Goal: Task Accomplishment & Management: Manage account settings

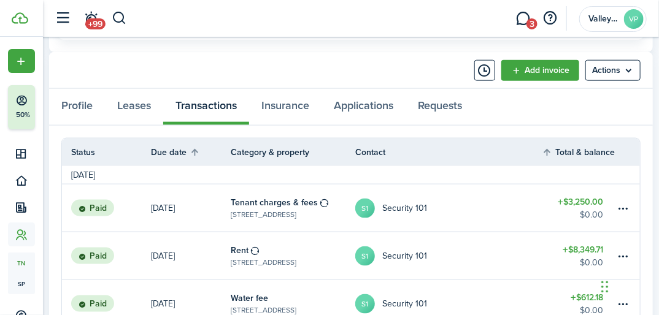
scroll to position [442, 0]
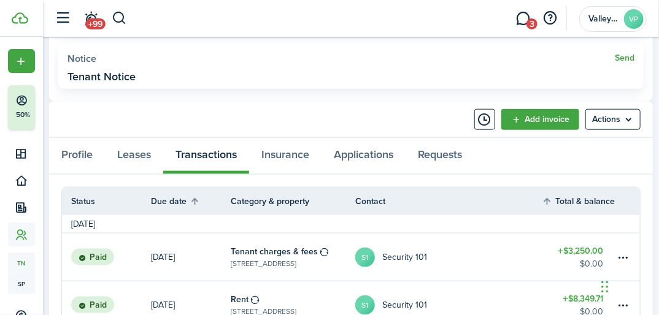
click at [562, 123] on link "Add invoice" at bounding box center [540, 119] width 78 height 21
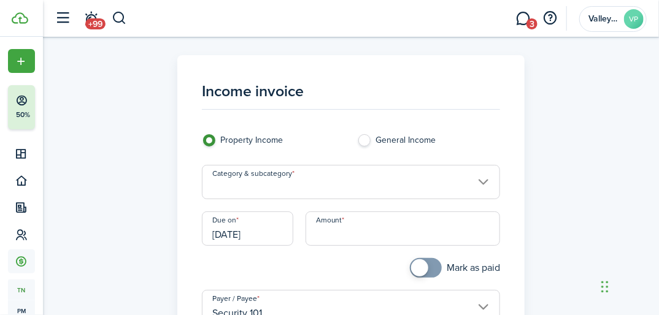
click at [247, 182] on input "Category & subcategory" at bounding box center [351, 182] width 298 height 34
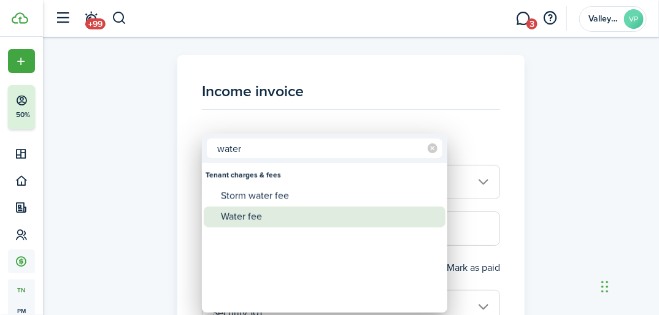
type input "water"
click at [243, 216] on div "Water fee" at bounding box center [329, 217] width 217 height 21
type input "Tenant charges & fees / Water fee"
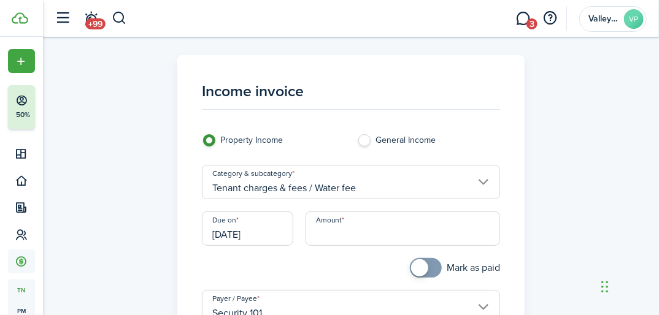
click at [270, 233] on input "[DATE]" at bounding box center [247, 229] width 91 height 34
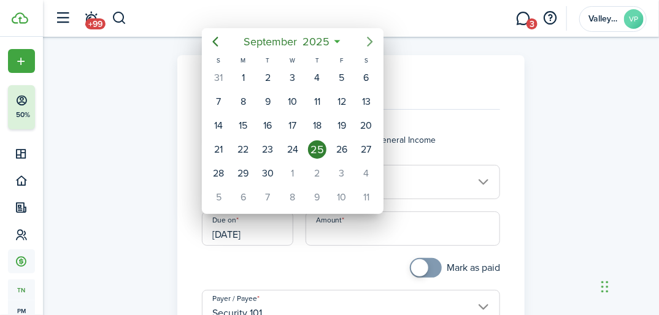
click at [373, 42] on icon "Next page" at bounding box center [370, 41] width 15 height 15
click at [295, 76] on div "1" at bounding box center [293, 78] width 18 height 18
type input "[DATE]"
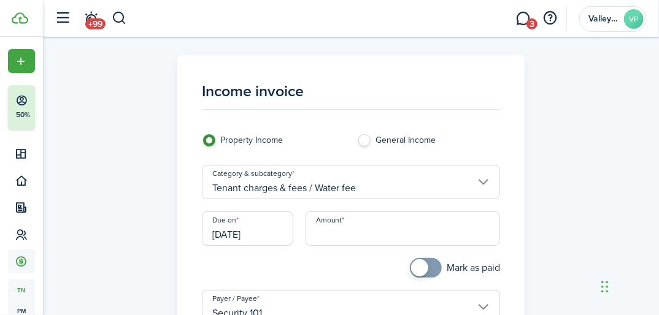
click at [342, 241] on input "Amount" at bounding box center [403, 229] width 195 height 34
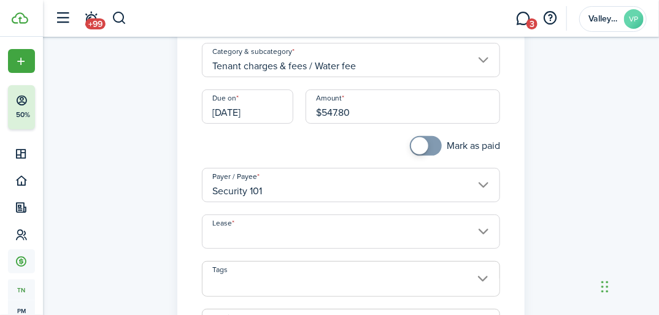
scroll to position [147, 0]
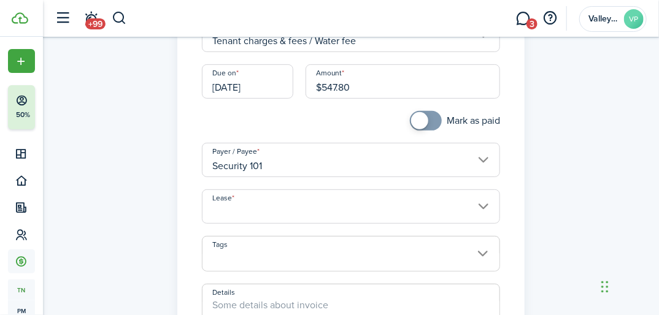
click at [319, 196] on input "Lease" at bounding box center [351, 207] width 298 height 34
type input "$547.80"
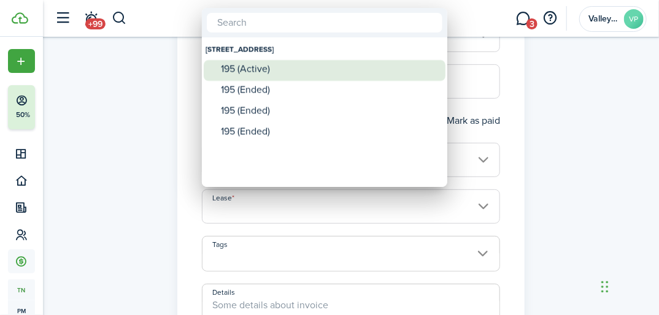
click at [264, 65] on div "195 (Active)" at bounding box center [329, 69] width 217 height 11
type input "[STREET_ADDRESS]. Lease #195 (Active)"
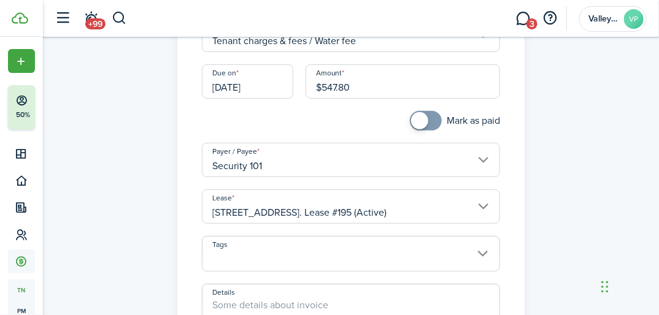
scroll to position [0, 7]
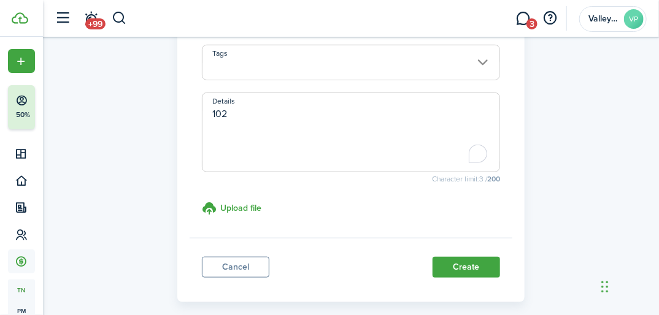
scroll to position [344, 0]
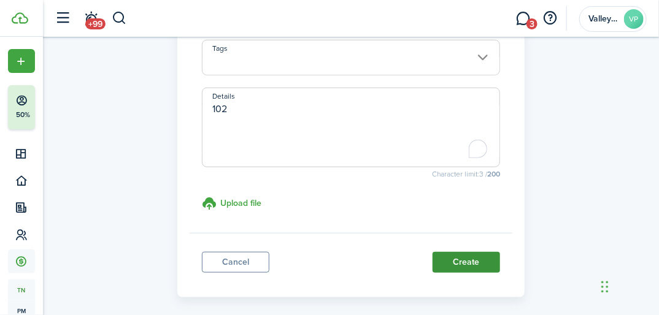
type textarea "102"
click at [448, 265] on button "Create" at bounding box center [467, 262] width 68 height 21
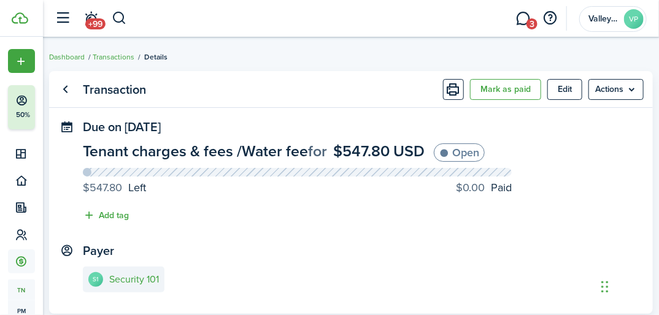
click at [620, 79] on panel-main-header "Transaction [PERSON_NAME] as paid Edit Actions" at bounding box center [351, 89] width 604 height 37
click at [619, 83] on menu-btn "Actions" at bounding box center [616, 89] width 55 height 21
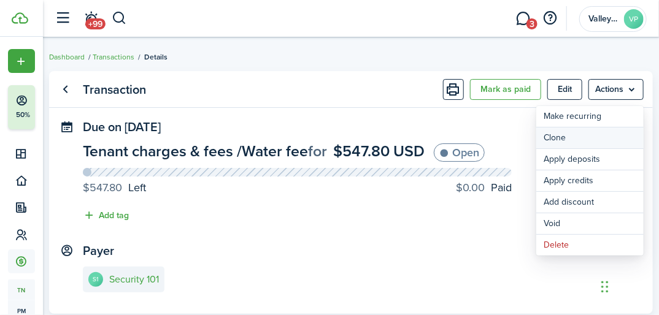
click at [590, 138] on link "Clone" at bounding box center [589, 138] width 107 height 21
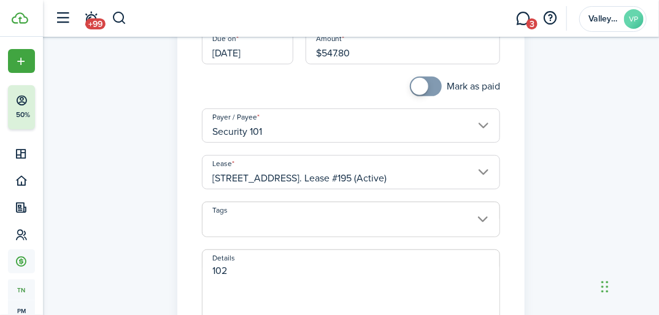
scroll to position [196, 0]
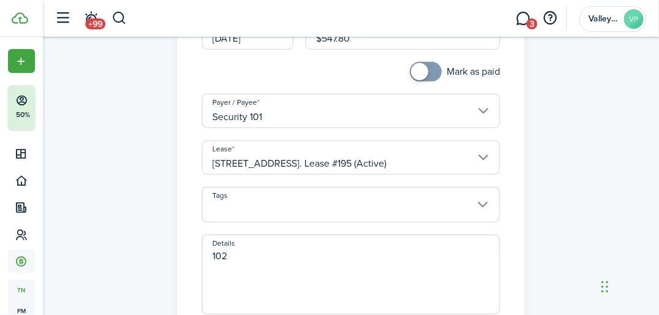
click at [285, 247] on span "102" at bounding box center [351, 275] width 298 height 80
click at [274, 261] on textarea "102" at bounding box center [351, 278] width 297 height 59
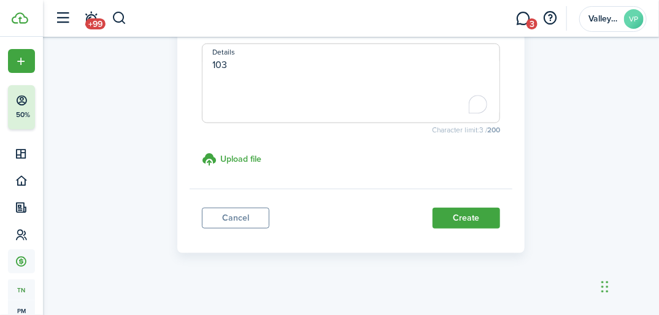
scroll to position [395, 0]
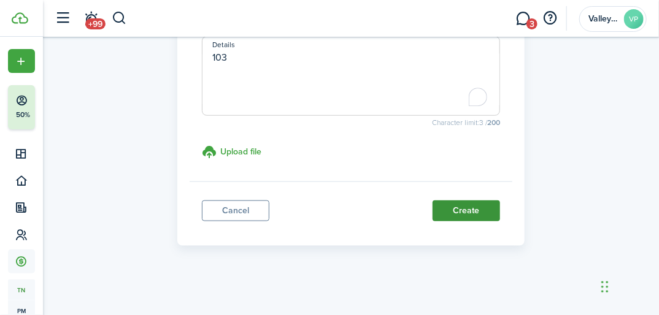
type textarea "103"
click at [458, 203] on button "Create" at bounding box center [467, 211] width 68 height 21
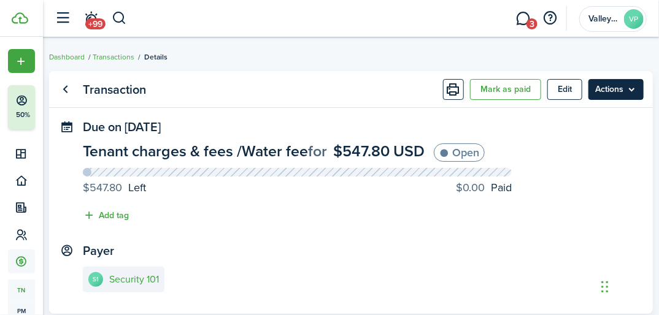
click at [619, 99] on menu-btn "Actions" at bounding box center [616, 89] width 55 height 21
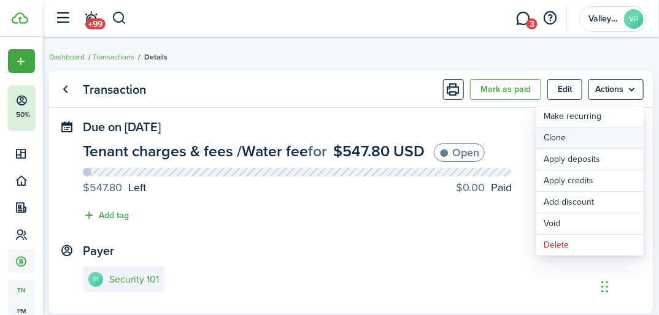
click at [578, 141] on link "Clone" at bounding box center [589, 138] width 107 height 21
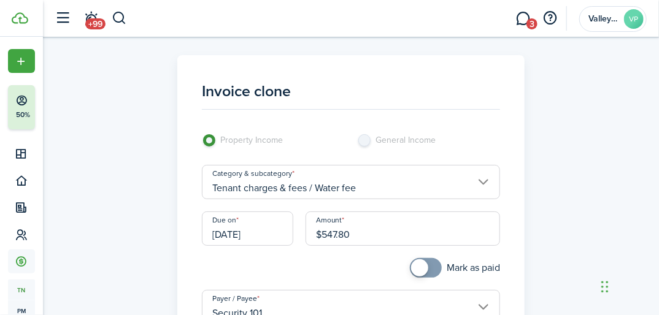
click at [383, 191] on input "Tenant charges & fees / Water fee" at bounding box center [351, 182] width 298 height 34
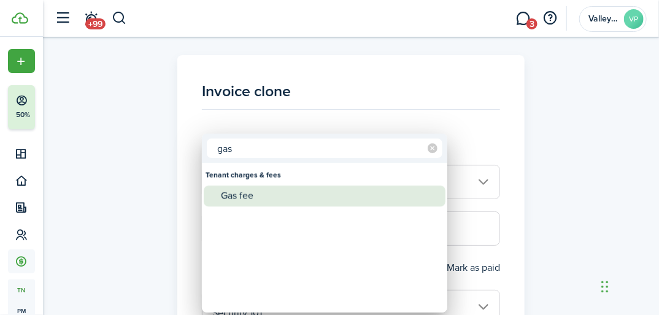
type input "gas"
click at [268, 198] on div "Gas fee" at bounding box center [329, 196] width 217 height 21
type input "Tenant charges & fees / Gas fee"
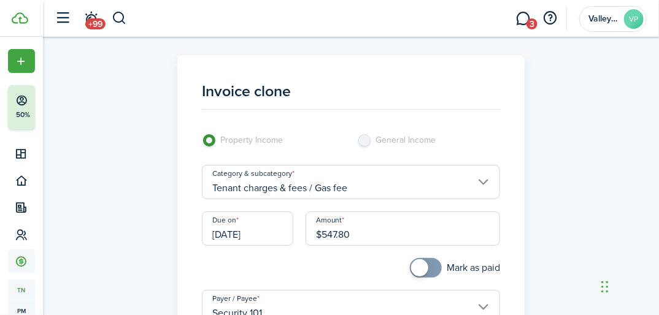
click at [377, 234] on input "$547.80" at bounding box center [403, 229] width 195 height 34
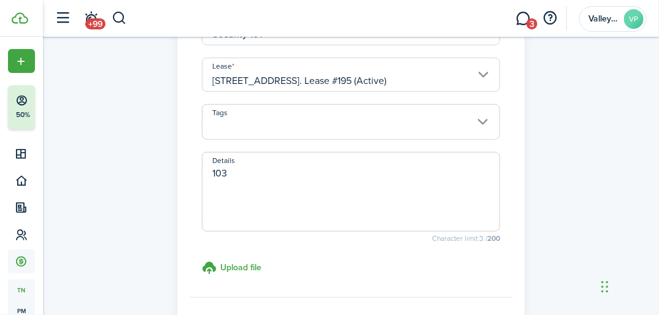
scroll to position [395, 0]
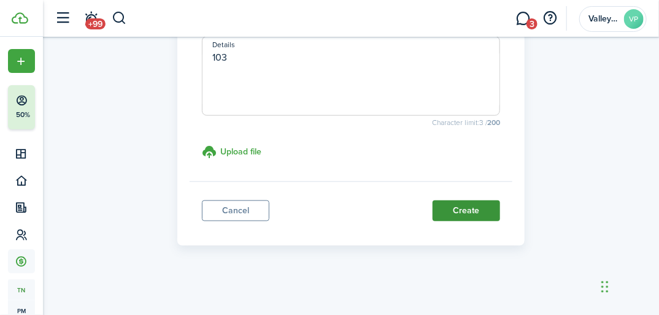
type input "$17.03"
click at [468, 215] on button "Create" at bounding box center [467, 211] width 68 height 21
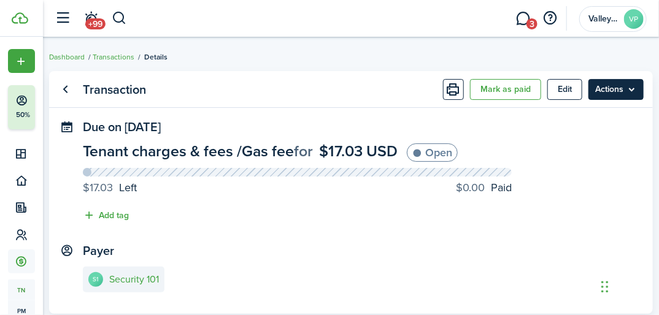
click at [617, 82] on menu-btn "Actions" at bounding box center [616, 89] width 55 height 21
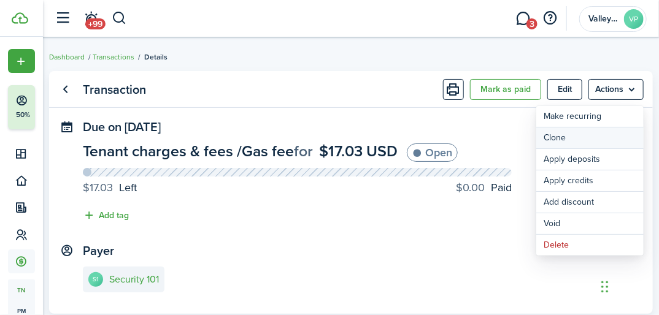
click at [576, 134] on link "Clone" at bounding box center [589, 138] width 107 height 21
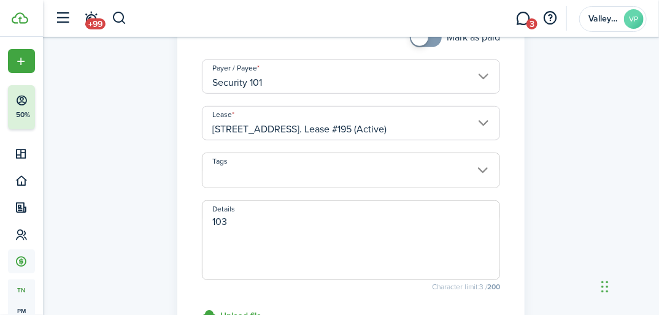
scroll to position [245, 0]
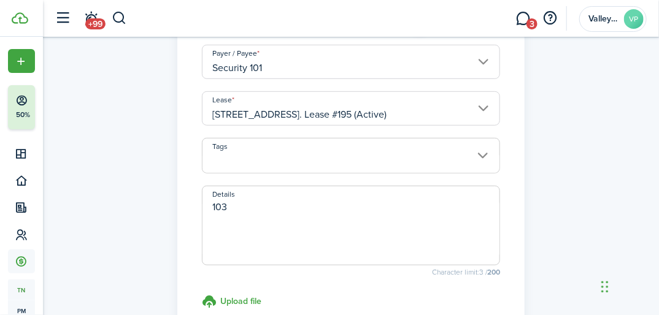
click at [241, 206] on textarea "103" at bounding box center [351, 229] width 297 height 59
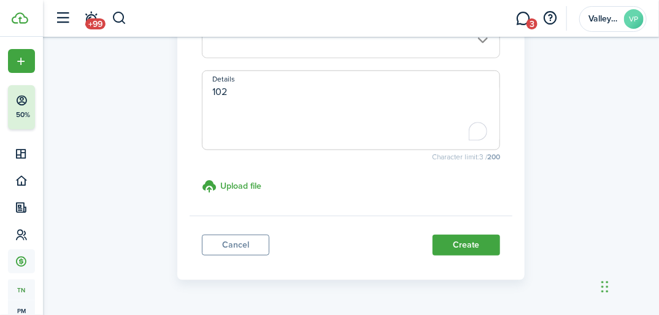
scroll to position [393, 0]
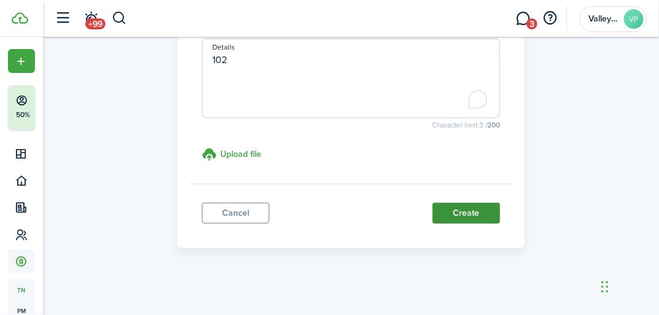
type textarea "102"
click at [447, 212] on button "Create" at bounding box center [467, 213] width 68 height 21
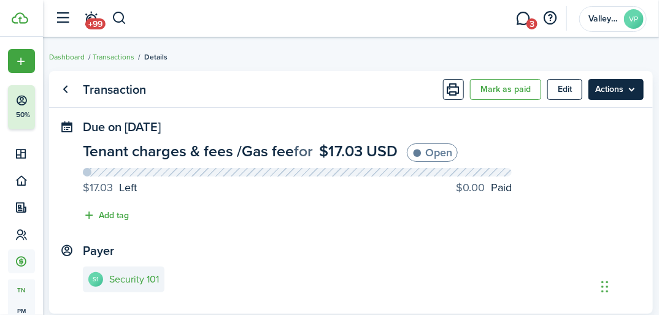
click at [598, 88] on menu-btn "Actions" at bounding box center [616, 89] width 55 height 21
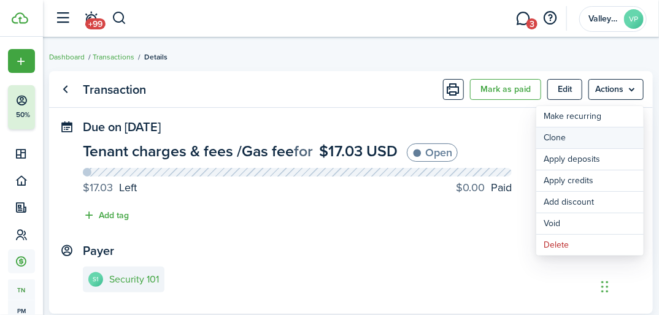
click at [550, 144] on link "Clone" at bounding box center [589, 138] width 107 height 21
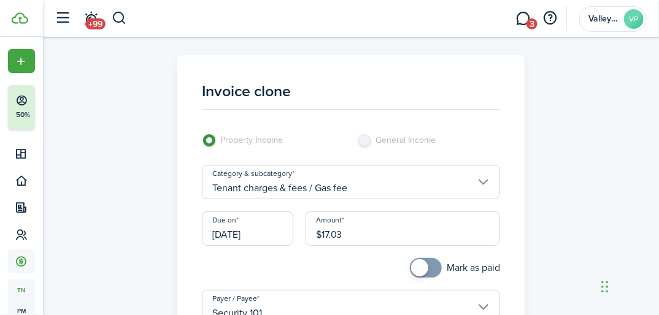
click at [366, 228] on input "$17.03" at bounding box center [403, 229] width 195 height 34
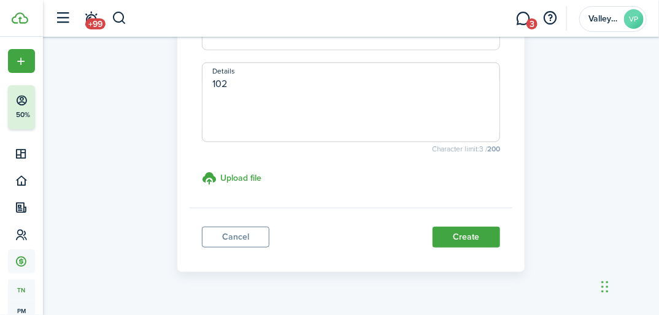
scroll to position [395, 0]
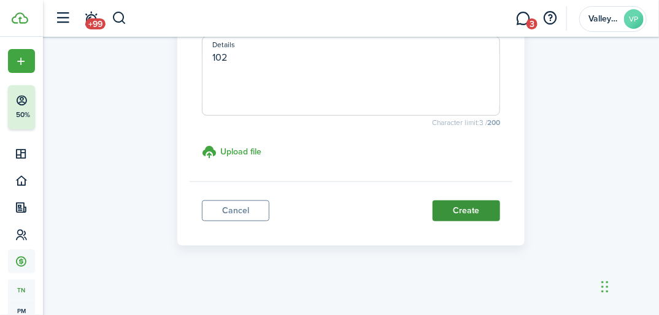
type input "$15.68"
click at [454, 213] on button "Create" at bounding box center [467, 211] width 68 height 21
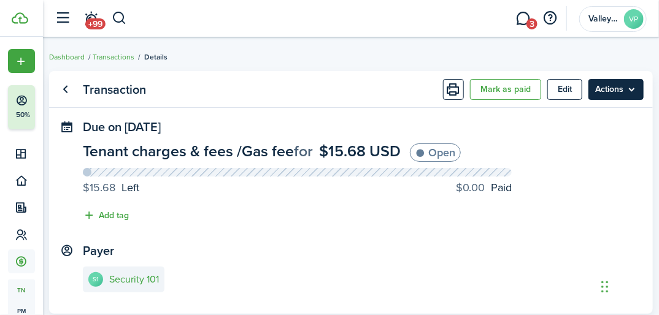
click at [608, 91] on menu-btn "Actions" at bounding box center [616, 89] width 55 height 21
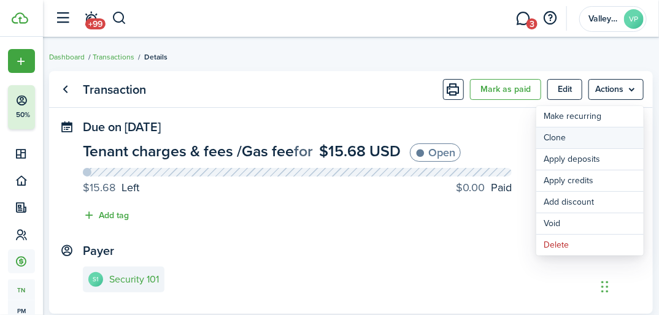
click at [572, 140] on link "Clone" at bounding box center [589, 138] width 107 height 21
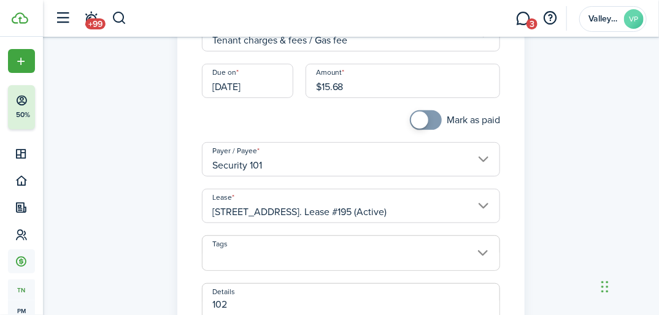
scroll to position [196, 0]
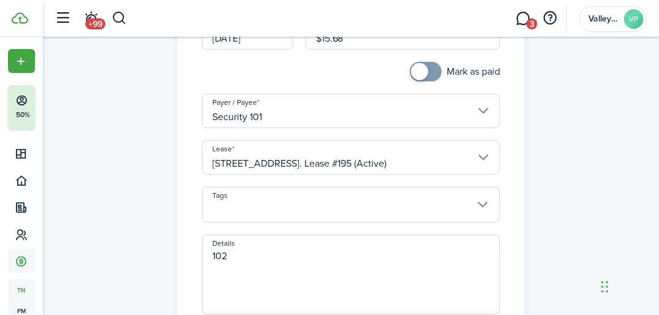
click at [277, 249] on textarea "102" at bounding box center [351, 278] width 297 height 59
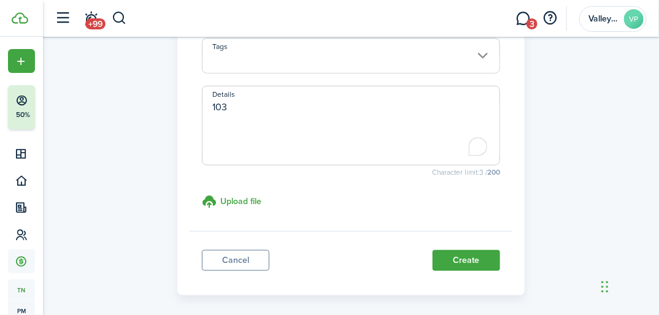
scroll to position [344, 0]
type textarea "103"
click at [441, 263] on button "Create" at bounding box center [467, 262] width 68 height 21
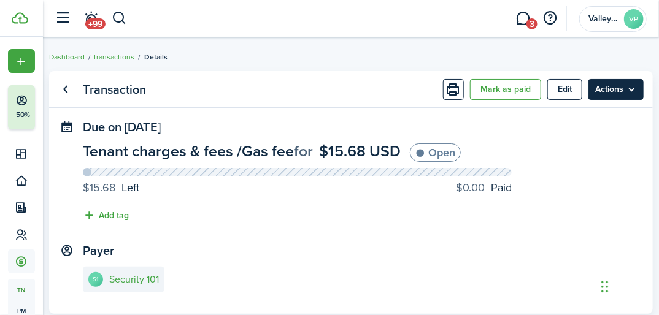
click at [606, 87] on menu-btn "Actions" at bounding box center [616, 89] width 55 height 21
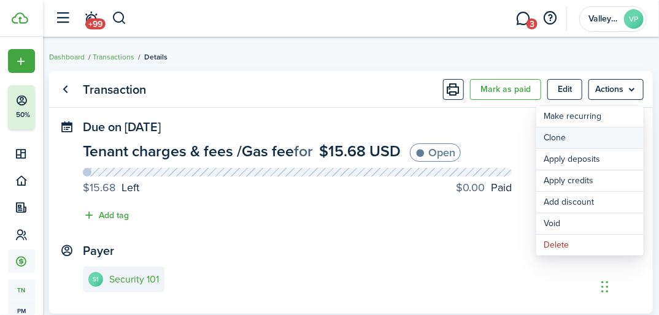
click at [551, 137] on link "Clone" at bounding box center [589, 138] width 107 height 21
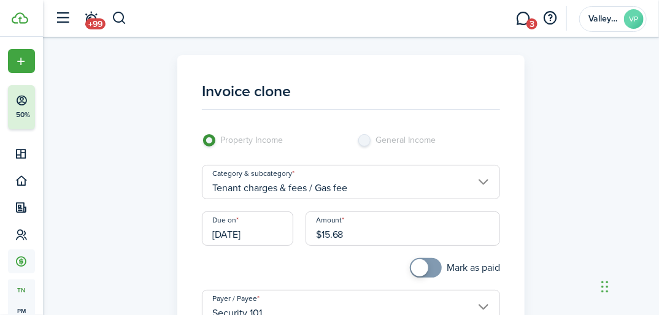
click at [416, 190] on input "Tenant charges & fees / Gas fee" at bounding box center [351, 182] width 298 height 34
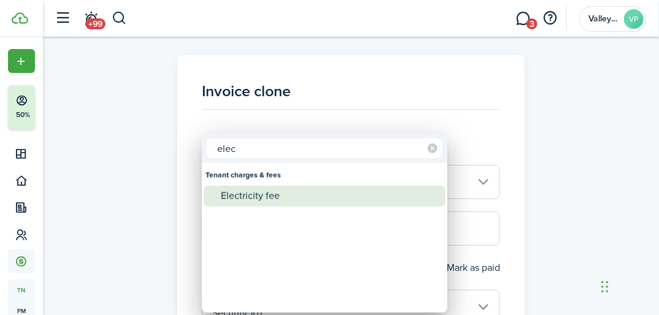
type input "elec"
click at [357, 200] on div "Electricity fee" at bounding box center [329, 196] width 217 height 21
type input "Tenant charges & fees / Electricity fee"
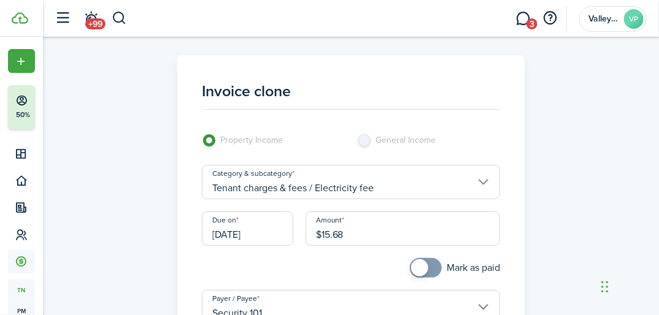
click at [377, 236] on input "$15.68" at bounding box center [403, 229] width 195 height 34
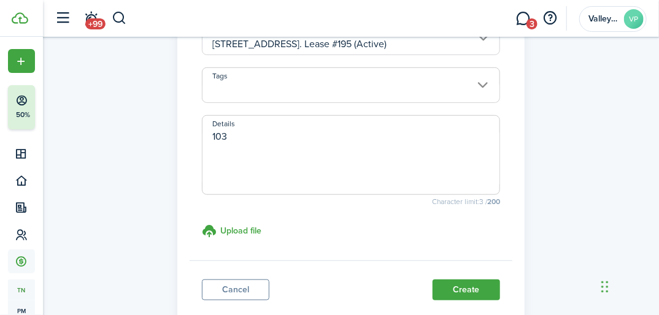
scroll to position [344, 0]
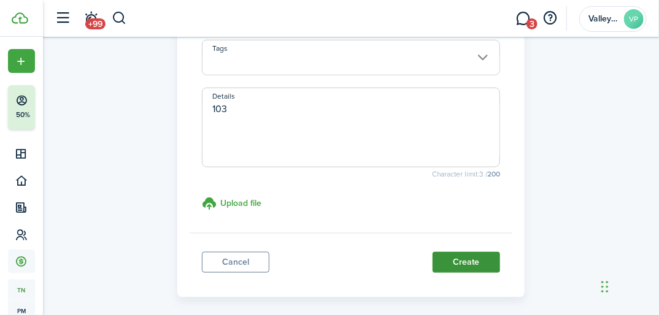
type input "$577.14"
click at [454, 266] on button "Create" at bounding box center [467, 262] width 68 height 21
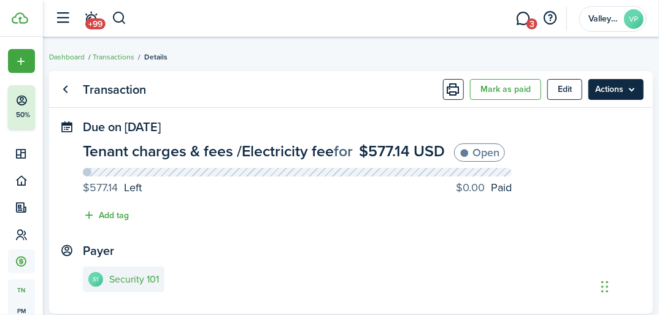
click at [614, 84] on menu-btn "Actions" at bounding box center [616, 89] width 55 height 21
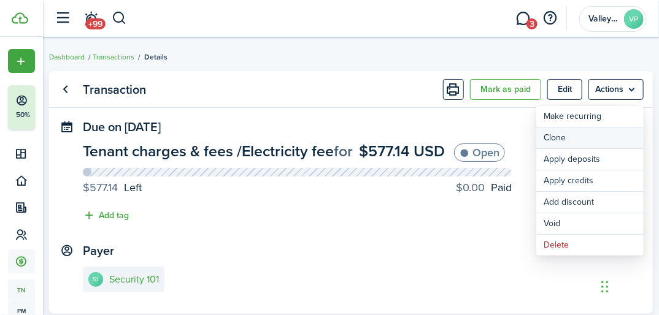
click at [555, 140] on link "Clone" at bounding box center [589, 138] width 107 height 21
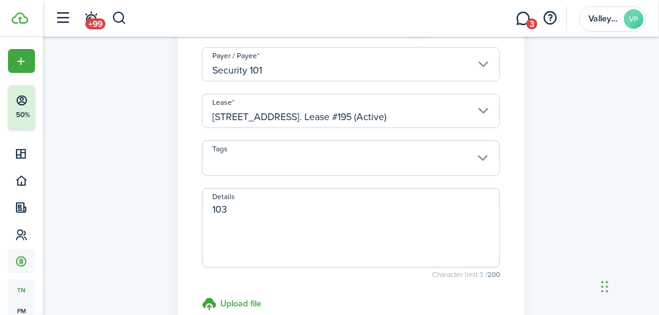
scroll to position [245, 0]
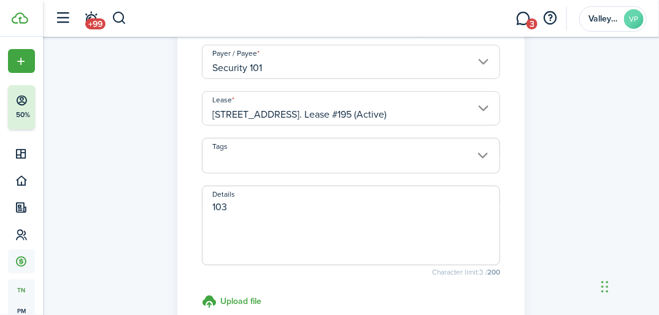
click at [271, 204] on textarea "103" at bounding box center [351, 229] width 297 height 59
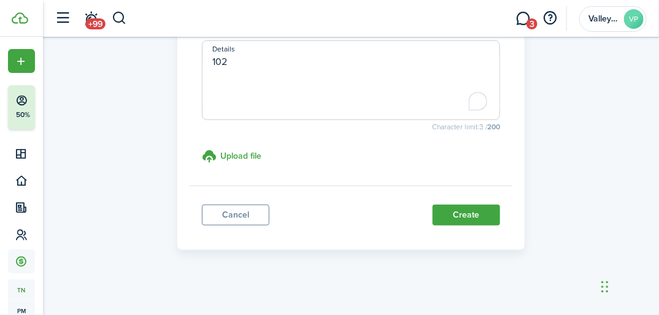
scroll to position [395, 0]
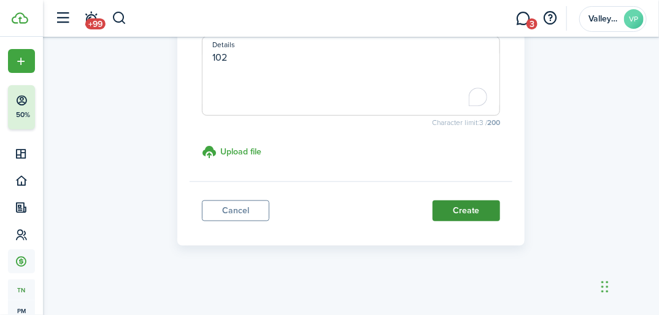
type textarea "102"
click at [441, 209] on button "Create" at bounding box center [467, 211] width 68 height 21
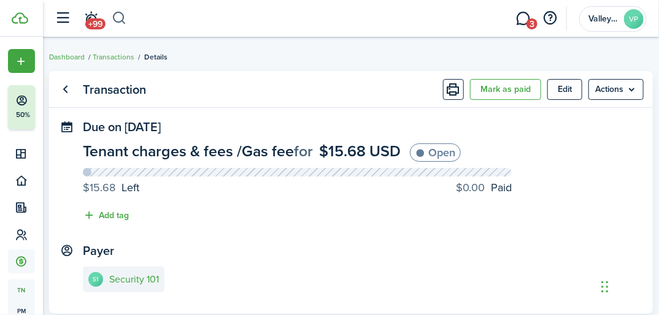
click at [116, 15] on button "button" at bounding box center [119, 18] width 15 height 21
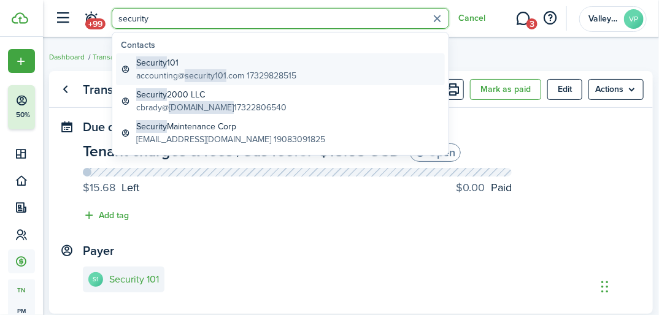
type input "security"
click at [179, 64] on global-search-item-title "Security 101" at bounding box center [216, 62] width 160 height 13
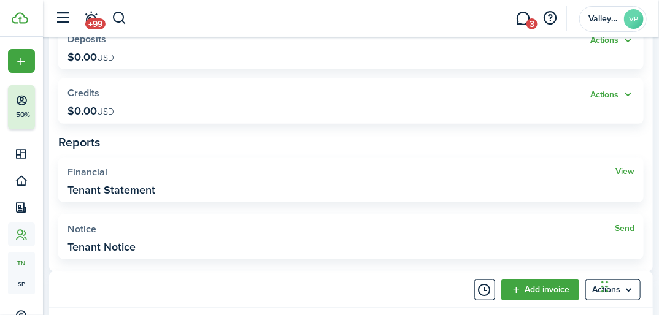
scroll to position [295, 0]
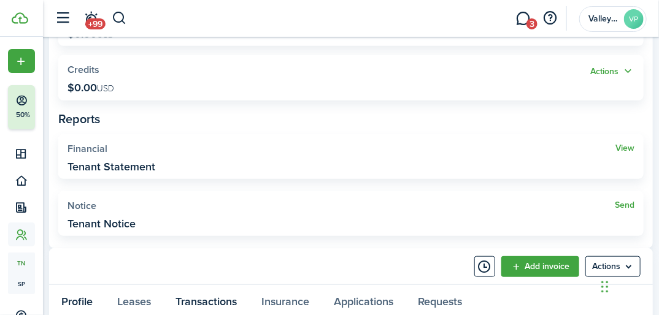
click at [191, 296] on link "Transactions" at bounding box center [206, 303] width 86 height 36
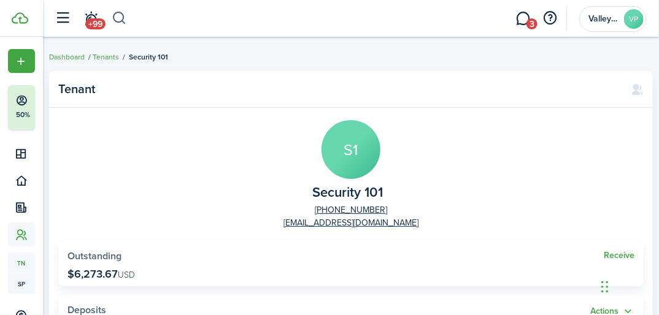
click at [120, 20] on button "button" at bounding box center [119, 18] width 15 height 21
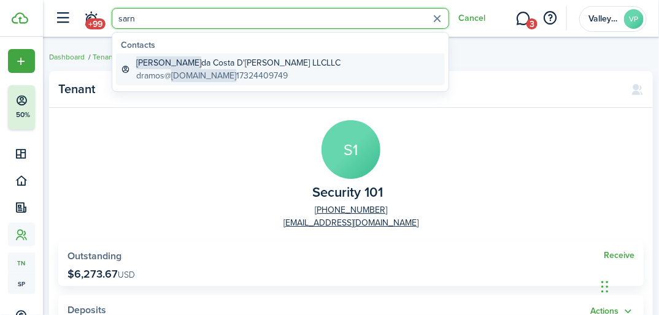
type input "sarn"
click at [193, 79] on span "[DOMAIN_NAME]" at bounding box center [203, 75] width 65 height 13
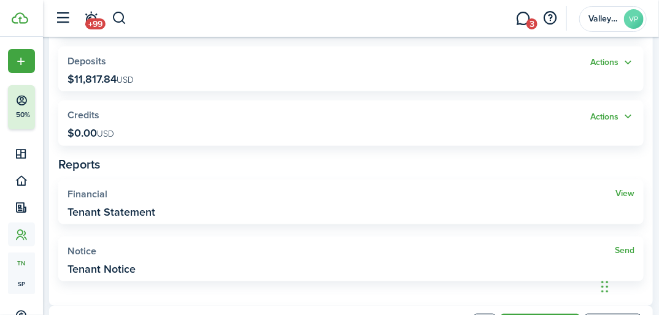
scroll to position [295, 0]
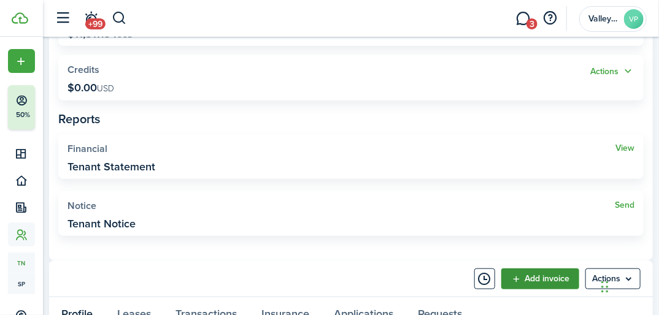
click at [535, 277] on link "Add invoice" at bounding box center [540, 279] width 78 height 21
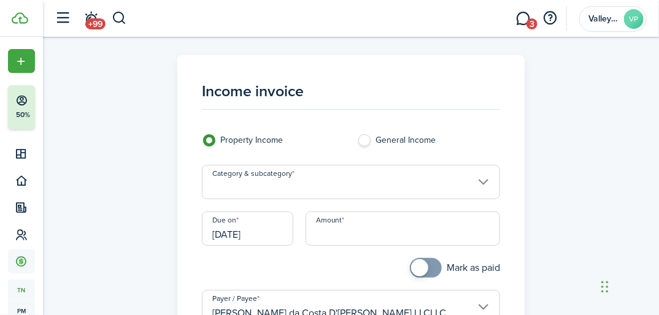
click at [271, 177] on input "Category & subcategory" at bounding box center [351, 182] width 298 height 34
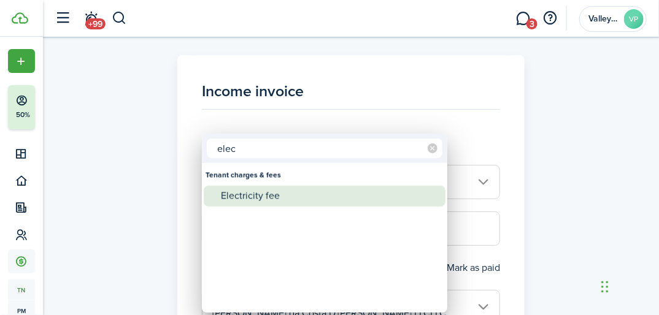
type input "elec"
click at [260, 193] on div "Electricity fee" at bounding box center [329, 196] width 217 height 21
type input "Tenant charges & fees / Electricity fee"
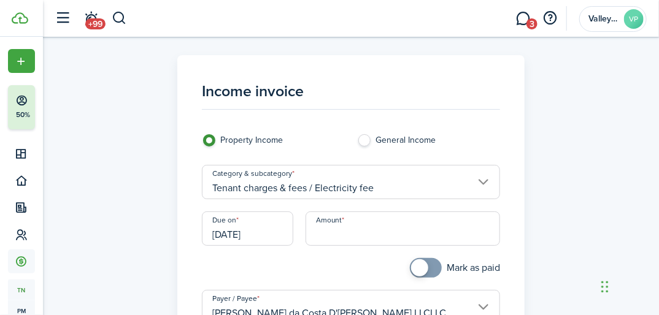
click at [287, 234] on input "[DATE]" at bounding box center [247, 229] width 91 height 34
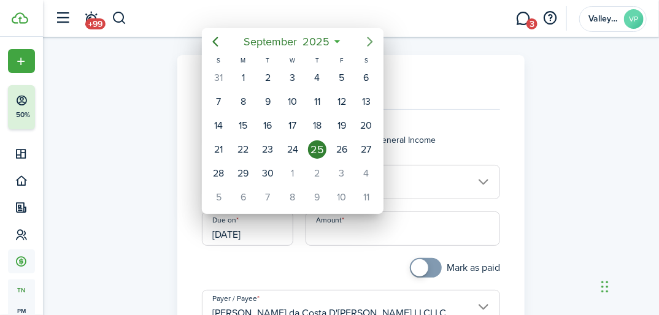
click at [368, 41] on icon "Next page" at bounding box center [370, 41] width 15 height 15
click at [294, 74] on div "1" at bounding box center [293, 78] width 18 height 18
type input "[DATE]"
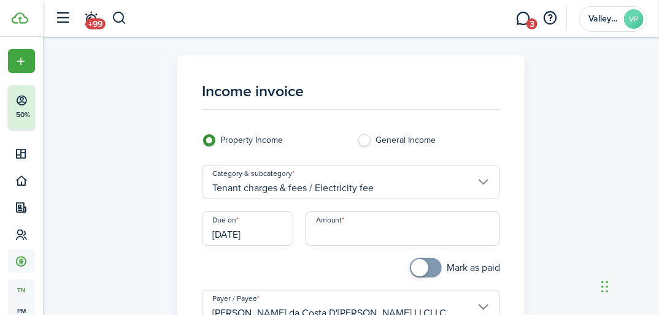
click at [334, 236] on input "Amount" at bounding box center [403, 229] width 195 height 34
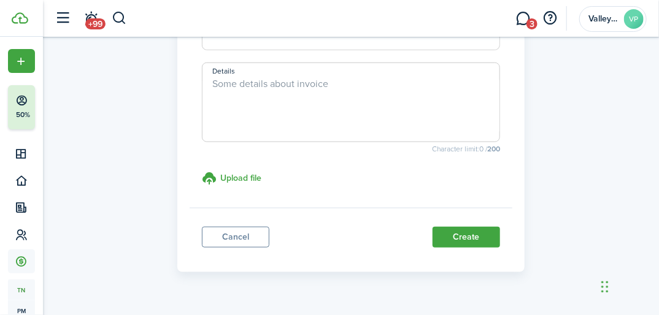
scroll to position [393, 0]
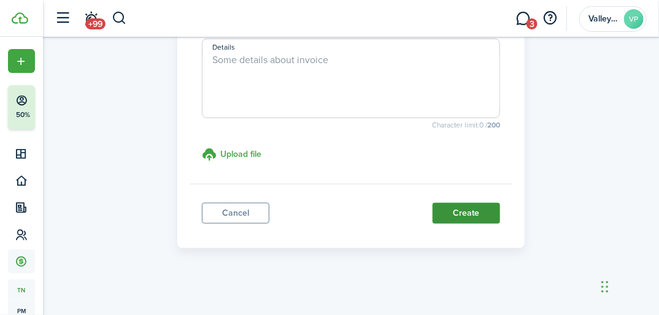
type input "$850.53"
click at [468, 211] on button "Create" at bounding box center [467, 213] width 68 height 21
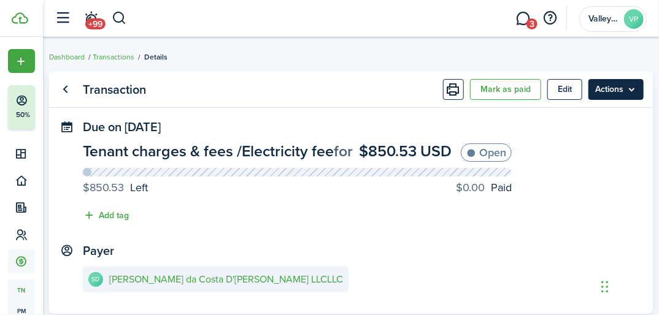
click at [614, 93] on menu-btn "Actions" at bounding box center [616, 89] width 55 height 21
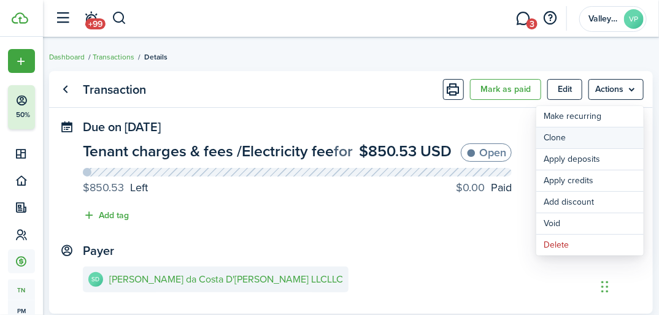
click at [570, 134] on link "Clone" at bounding box center [589, 138] width 107 height 21
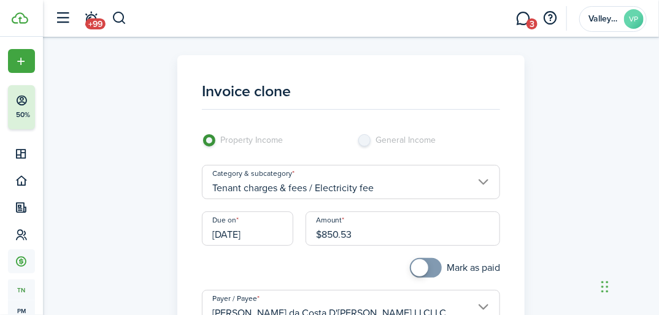
click at [387, 182] on input "Tenant charges & fees / Electricity fee" at bounding box center [351, 182] width 298 height 34
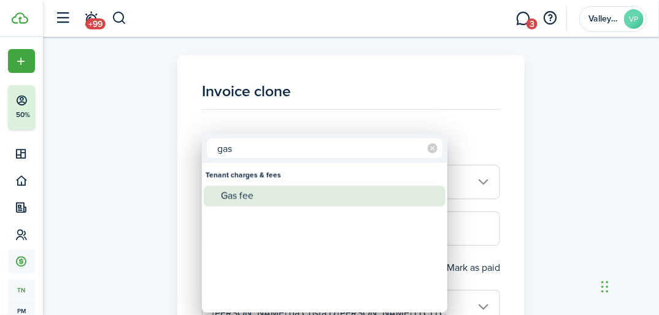
type input "gas"
click at [255, 190] on div "Gas fee" at bounding box center [329, 196] width 217 height 21
type input "Tenant charges & fees / Gas fee"
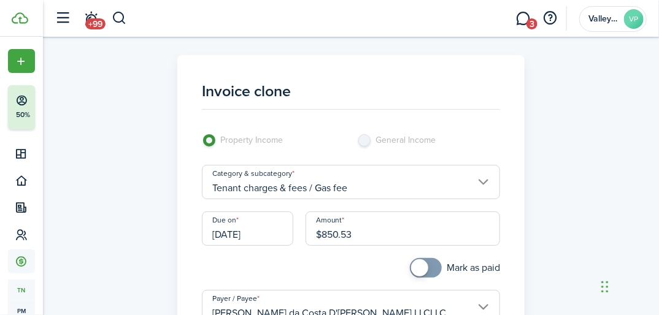
click at [395, 239] on input "$850.53" at bounding box center [403, 229] width 195 height 34
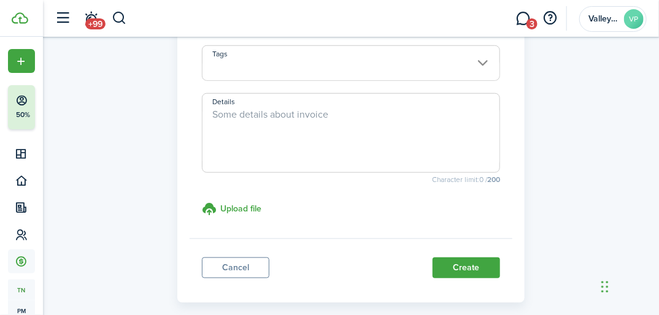
scroll to position [344, 0]
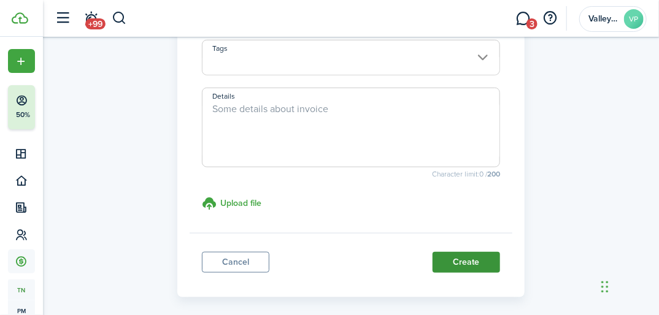
type input "$25.10"
click at [443, 259] on button "Create" at bounding box center [467, 262] width 68 height 21
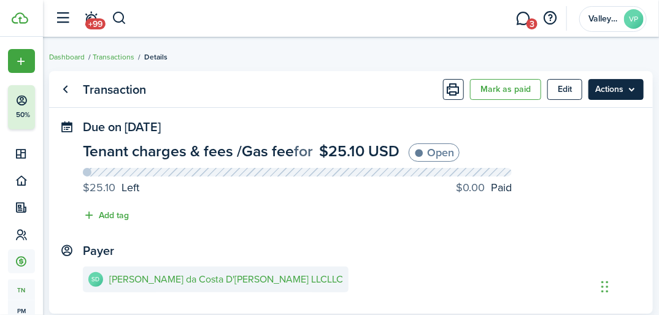
click at [626, 89] on menu-btn "Actions" at bounding box center [616, 89] width 55 height 21
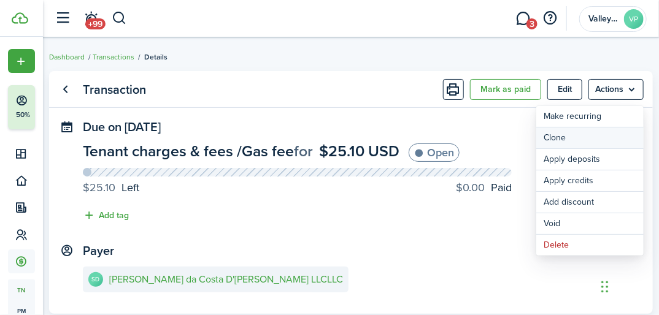
click at [554, 146] on link "Clone" at bounding box center [589, 138] width 107 height 21
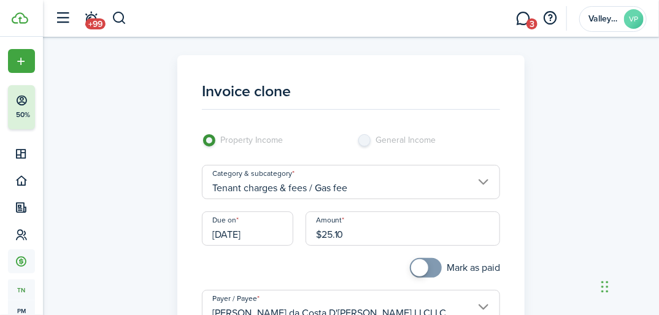
click at [398, 227] on input "$25.10" at bounding box center [403, 229] width 195 height 34
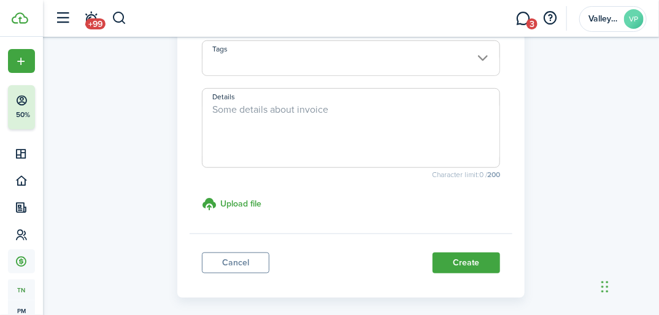
scroll to position [344, 0]
type input "$23.10"
click at [438, 256] on button "Create" at bounding box center [467, 262] width 68 height 21
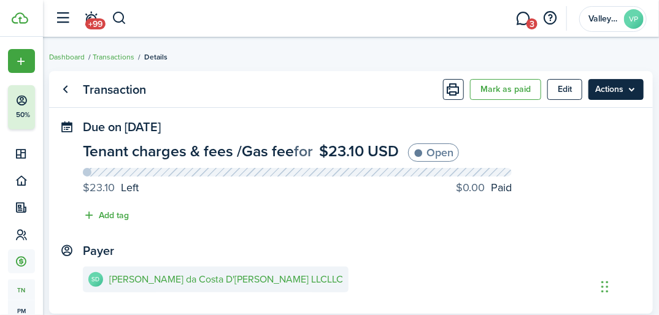
click at [616, 91] on menu-btn "Actions" at bounding box center [616, 89] width 55 height 21
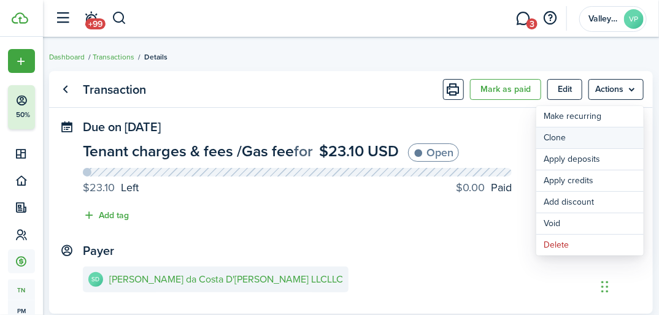
click at [554, 138] on link "Clone" at bounding box center [589, 138] width 107 height 21
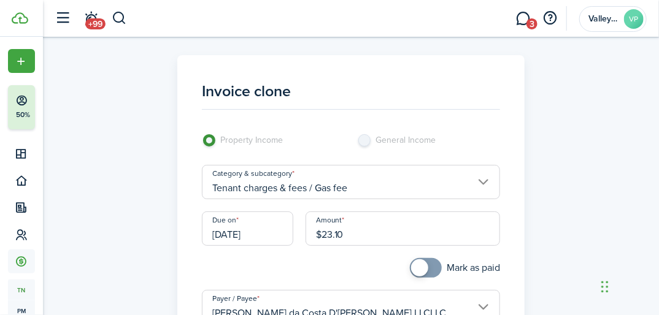
click at [366, 182] on input "Tenant charges & fees / Gas fee" at bounding box center [351, 182] width 298 height 34
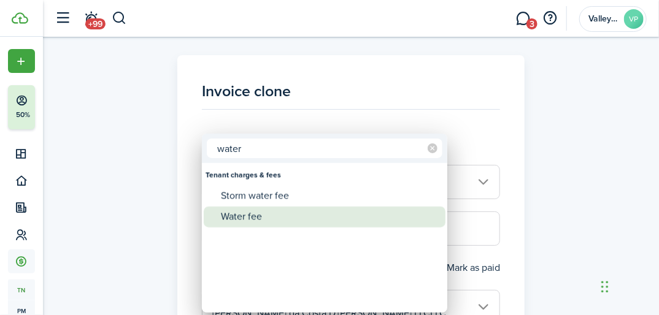
type input "water"
click at [253, 220] on div "Water fee" at bounding box center [329, 217] width 217 height 21
type input "Tenant charges & fees / Water fee"
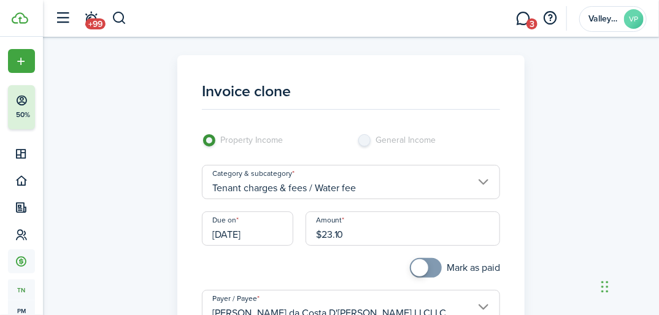
click at [371, 241] on input "$23.10" at bounding box center [403, 229] width 195 height 34
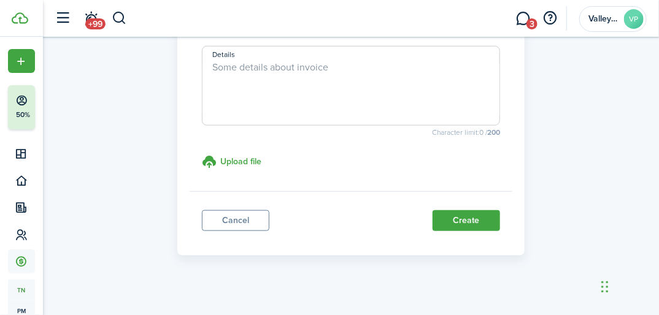
scroll to position [346, 0]
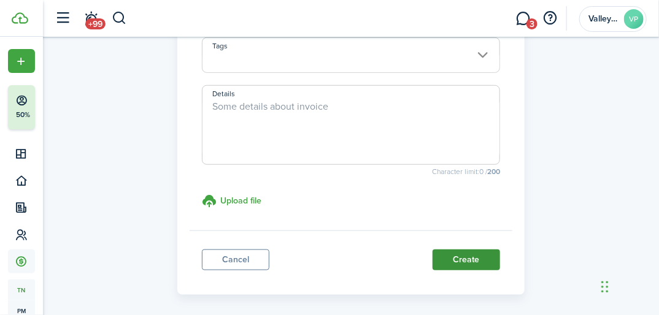
type input "$807.28"
click at [476, 266] on button "Create" at bounding box center [467, 260] width 68 height 21
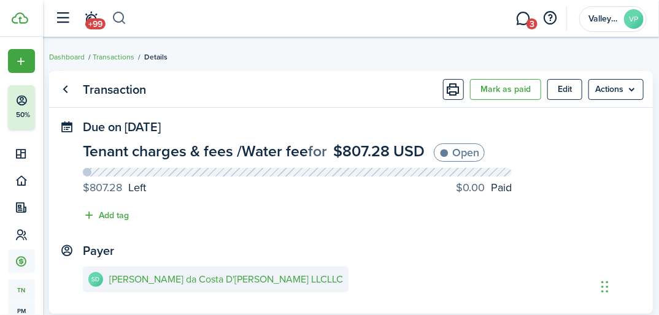
click at [118, 17] on button "button" at bounding box center [119, 18] width 15 height 21
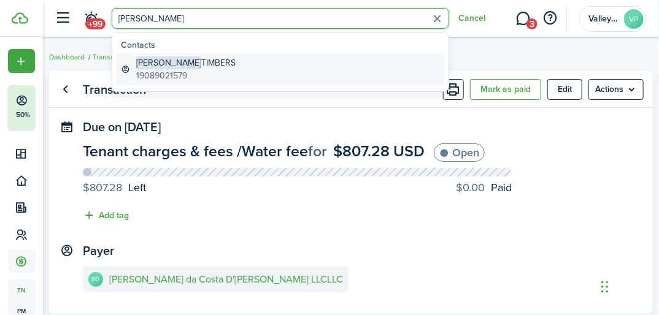
type input "[PERSON_NAME]"
click at [176, 66] on global-search-item-title "[PERSON_NAME]" at bounding box center [185, 62] width 99 height 13
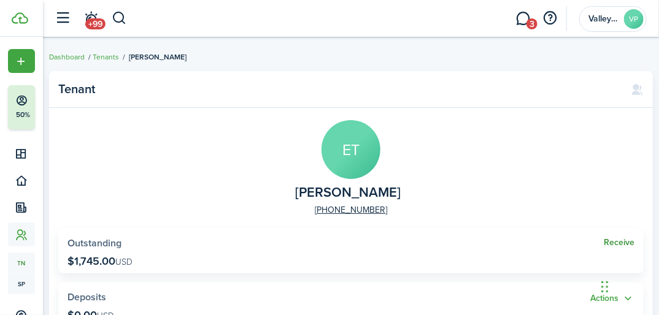
click at [613, 243] on link "Receive" at bounding box center [619, 243] width 31 height 10
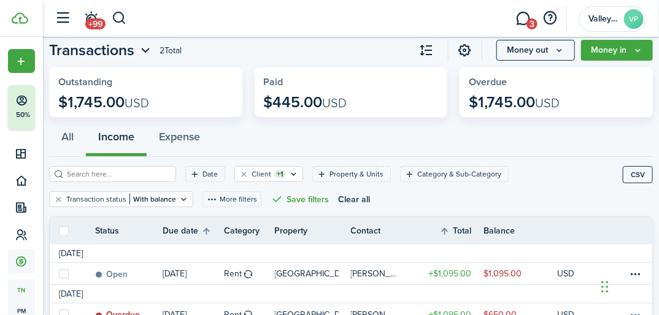
scroll to position [83, 0]
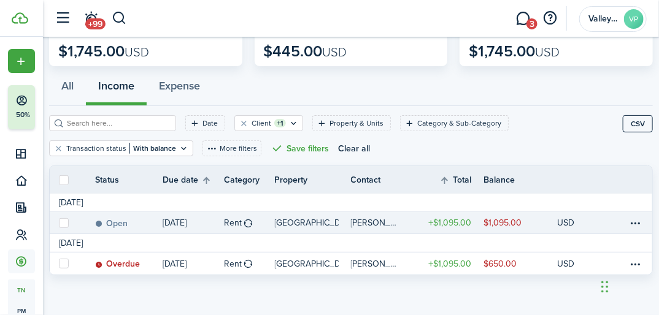
click at [64, 226] on label at bounding box center [64, 223] width 10 height 10
click at [59, 223] on input "checkbox" at bounding box center [58, 223] width 1 height 1
checkbox input "true"
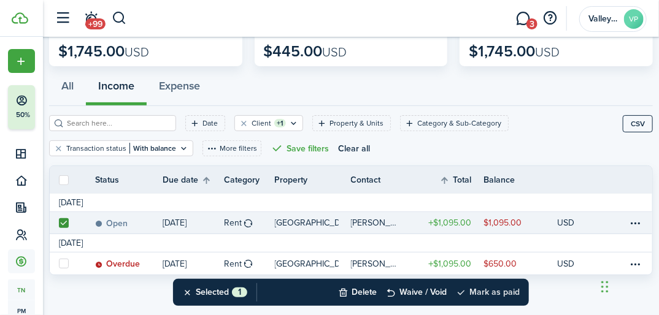
click at [481, 289] on button "Mark as paid" at bounding box center [488, 292] width 64 height 27
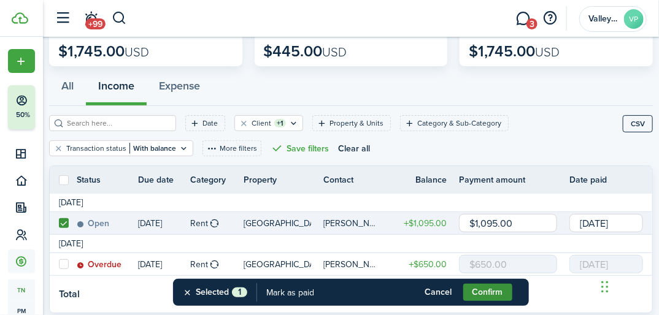
click at [478, 291] on button "Confirm" at bounding box center [487, 292] width 49 height 17
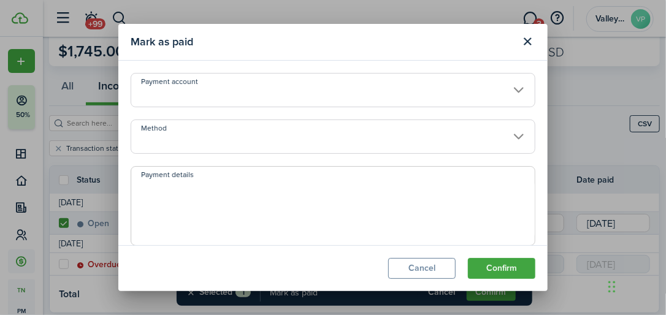
click at [197, 139] on input "Method" at bounding box center [333, 137] width 405 height 34
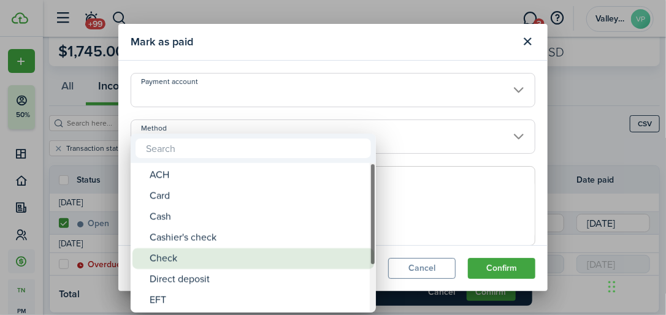
click at [163, 258] on div "Check" at bounding box center [258, 259] width 217 height 21
type input "Check"
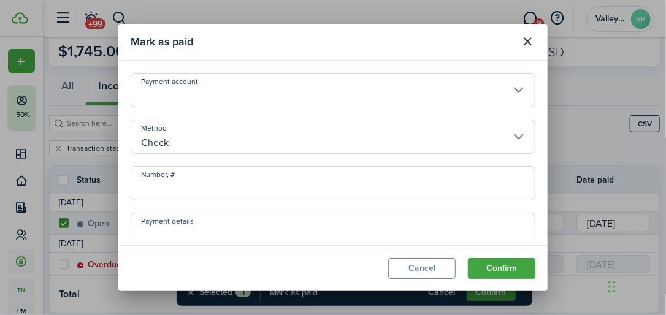
click at [153, 180] on input "Number, #" at bounding box center [333, 183] width 405 height 34
type input "597"
click at [493, 275] on button "Confirm" at bounding box center [502, 268] width 68 height 21
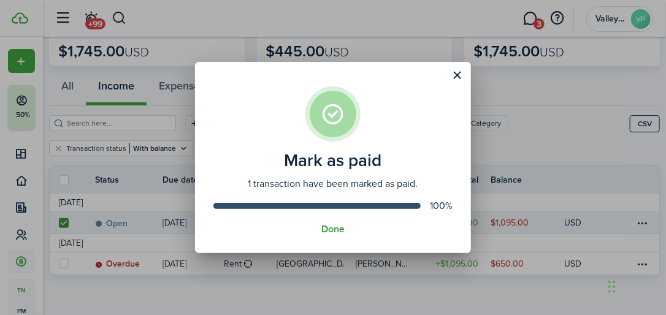
click at [330, 227] on button "Done" at bounding box center [333, 229] width 23 height 11
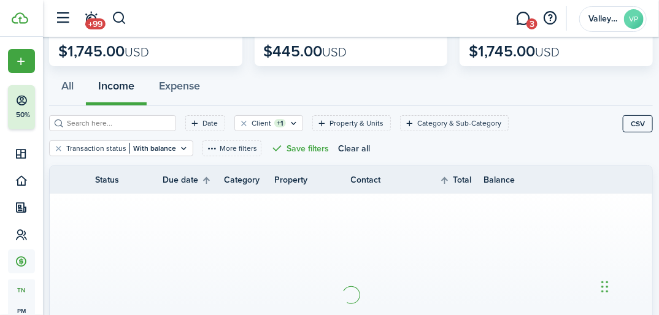
scroll to position [42, 0]
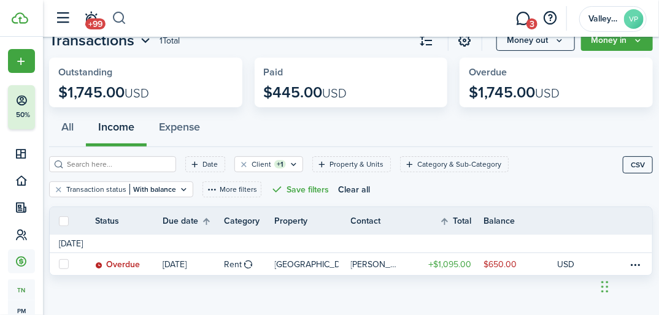
click at [117, 19] on button "button" at bounding box center [119, 18] width 15 height 21
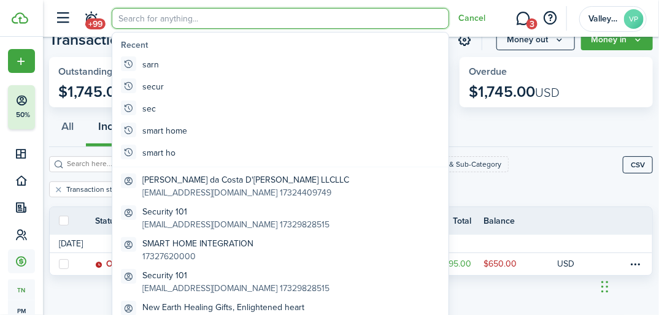
scroll to position [0, 0]
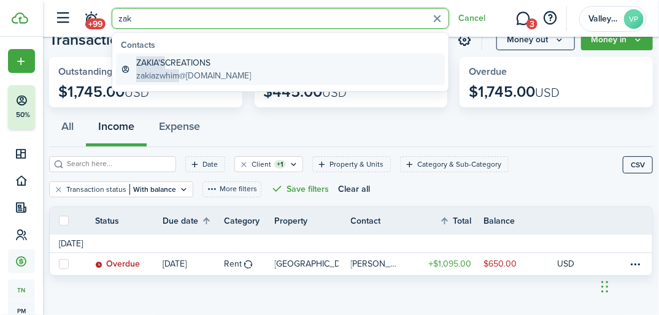
type input "zak"
click at [169, 61] on global-search-item-title "[PERSON_NAME]'S CREATIONS" at bounding box center [193, 62] width 115 height 13
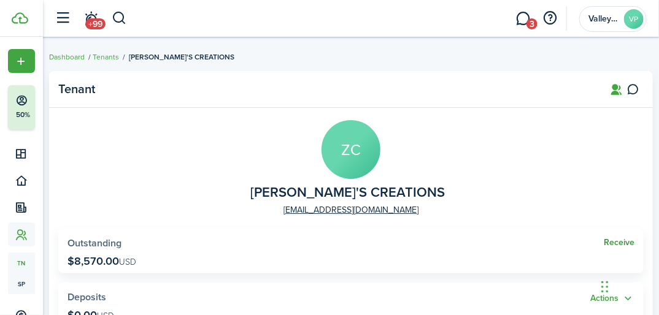
click at [620, 242] on link "Receive" at bounding box center [619, 243] width 31 height 10
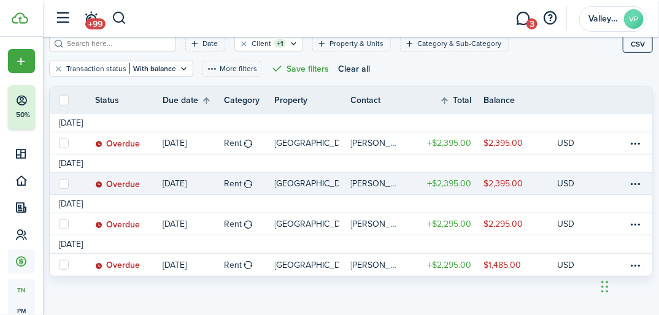
scroll to position [164, 0]
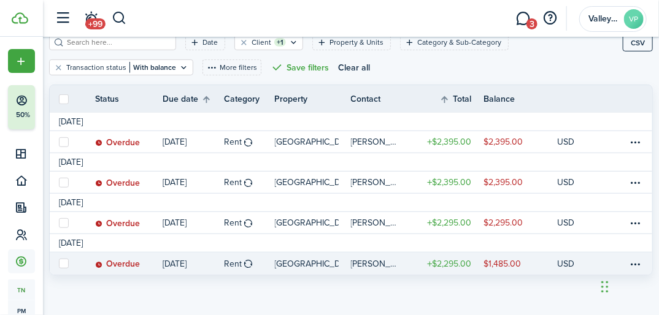
click at [64, 264] on label at bounding box center [64, 264] width 10 height 10
click at [59, 264] on input "checkbox" at bounding box center [58, 264] width 1 height 1
checkbox input "true"
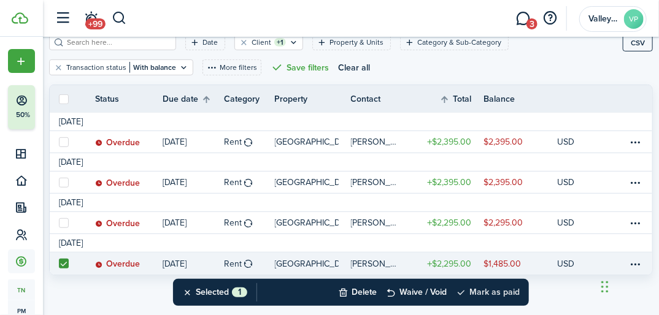
click at [490, 290] on button "Mark as paid" at bounding box center [488, 292] width 64 height 27
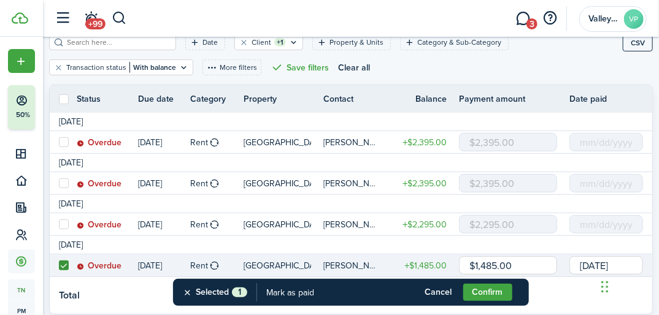
click at [520, 266] on input "$1,485.00" at bounding box center [508, 266] width 98 height 18
type input "$"
click at [587, 263] on input "[DATE]" at bounding box center [607, 266] width 74 height 18
type input "$555.00"
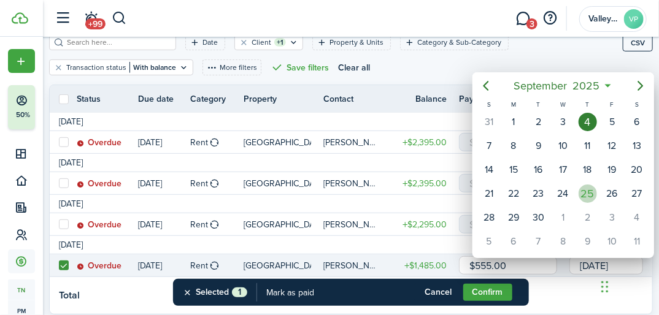
click at [584, 187] on div "25" at bounding box center [588, 194] width 18 height 18
type input "[DATE]"
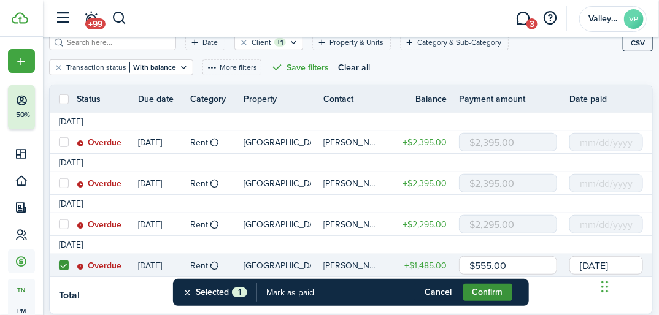
click at [495, 293] on button "Confirm" at bounding box center [487, 292] width 49 height 17
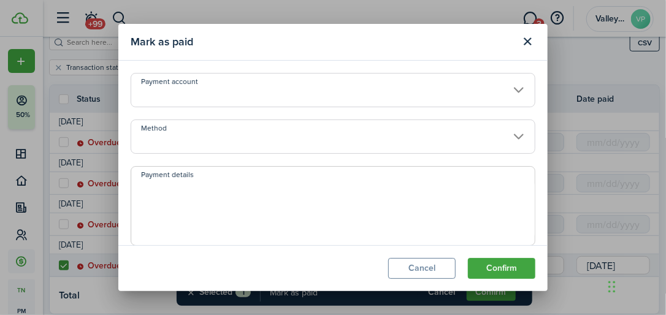
click at [158, 130] on input "Method" at bounding box center [333, 137] width 405 height 34
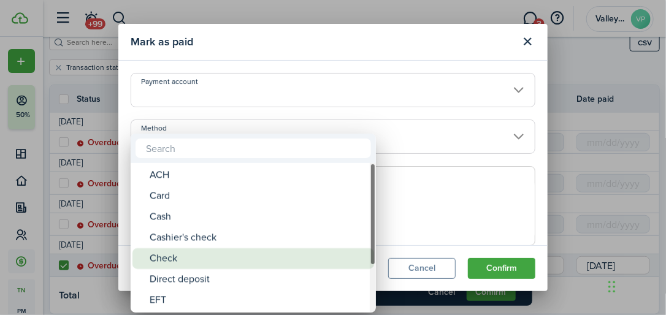
click at [164, 258] on div "Check" at bounding box center [258, 259] width 217 height 21
type input "Check"
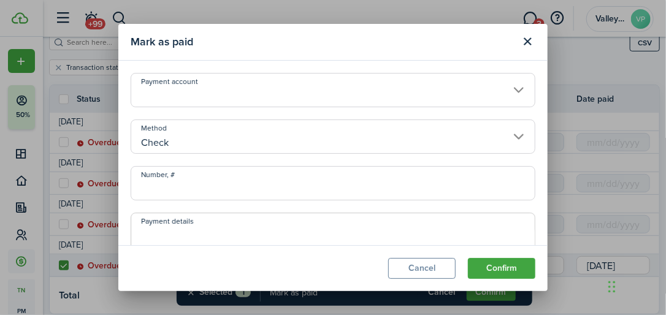
click at [154, 184] on input "Number, #" at bounding box center [333, 183] width 405 height 34
type input "296"
click at [503, 265] on button "Confirm" at bounding box center [502, 268] width 68 height 21
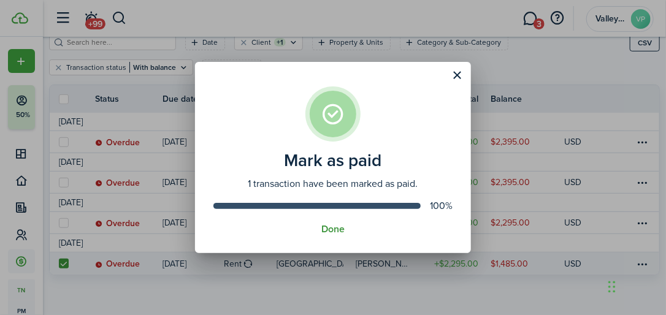
click at [337, 231] on button "Done" at bounding box center [333, 229] width 23 height 11
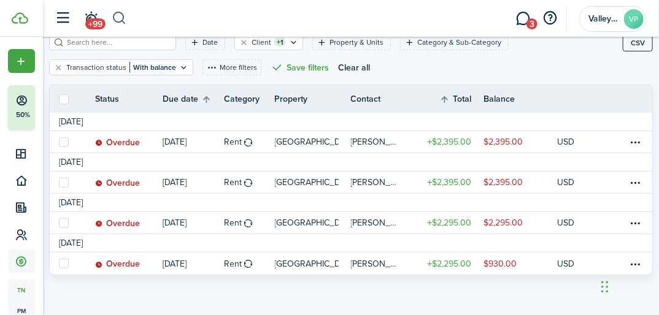
click at [124, 20] on button "button" at bounding box center [119, 18] width 15 height 21
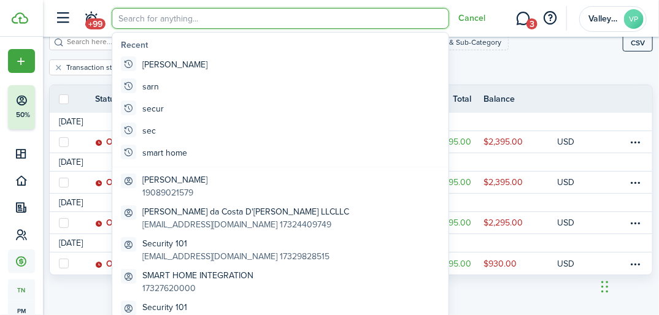
scroll to position [0, 0]
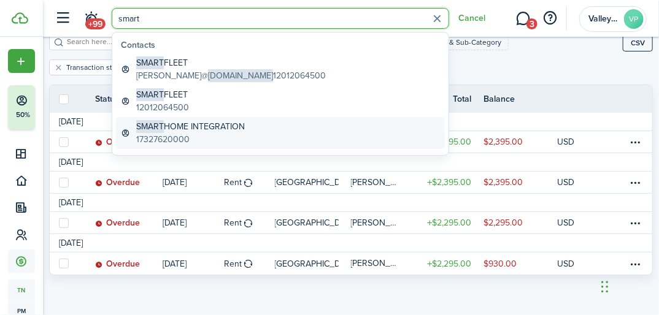
type input "smart"
click at [175, 122] on global-search-item-title "SMART HOME INTEGRATION" at bounding box center [190, 126] width 109 height 13
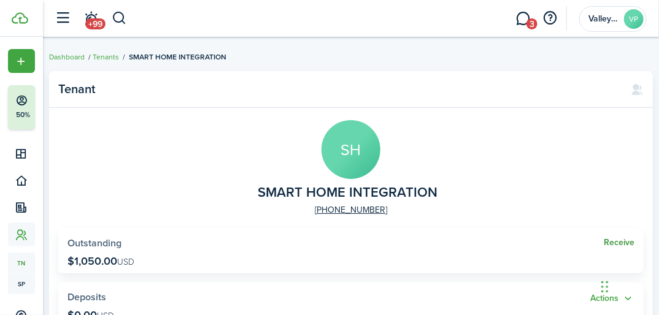
click at [617, 245] on link "Receive" at bounding box center [619, 243] width 31 height 10
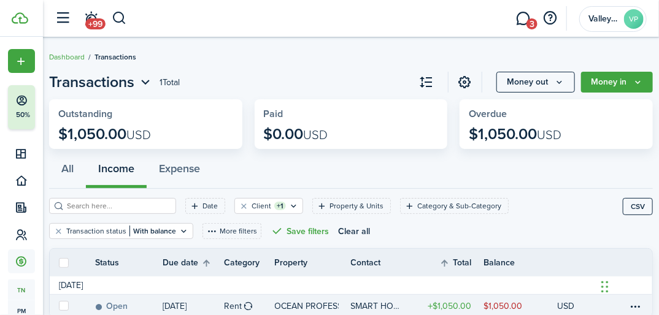
click at [68, 304] on label at bounding box center [64, 306] width 10 height 10
click at [59, 306] on input "checkbox" at bounding box center [58, 306] width 1 height 1
checkbox input "true"
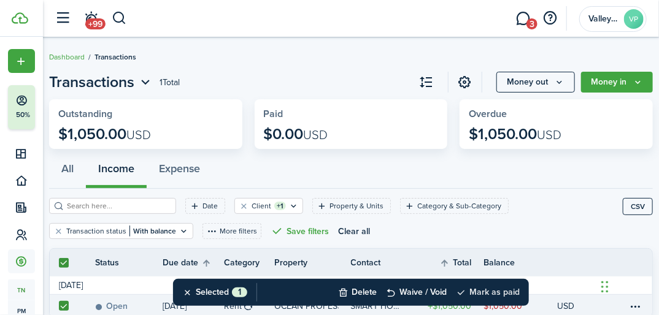
click at [477, 288] on button "Mark as paid" at bounding box center [488, 292] width 64 height 27
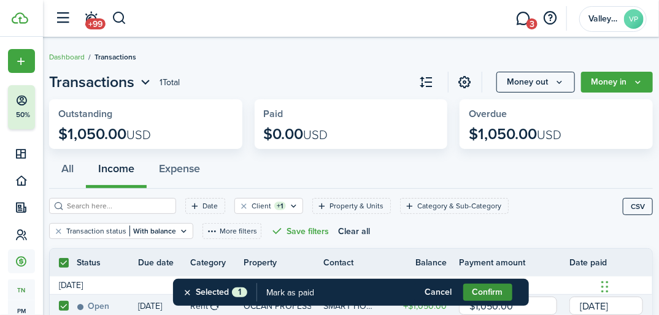
click at [470, 290] on button "Confirm" at bounding box center [487, 292] width 49 height 17
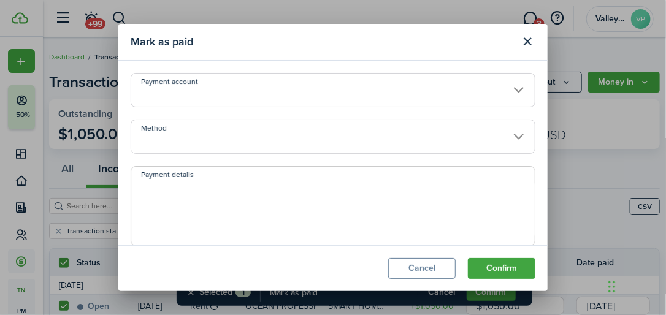
click at [177, 145] on input "Method" at bounding box center [333, 137] width 405 height 34
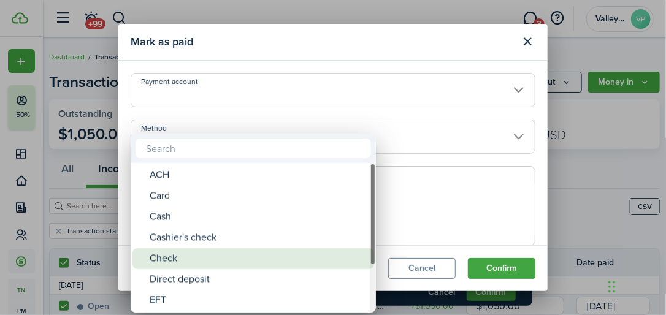
click at [149, 256] on span "Method" at bounding box center [141, 258] width 17 height 17
type input "Check"
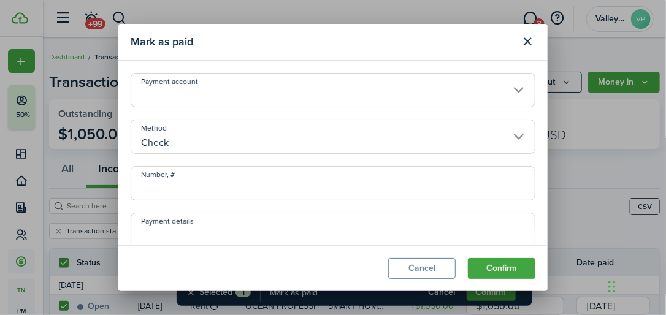
click at [174, 180] on input "Number, #" at bounding box center [333, 183] width 405 height 34
type input "2931"
click at [485, 272] on button "Confirm" at bounding box center [502, 268] width 68 height 21
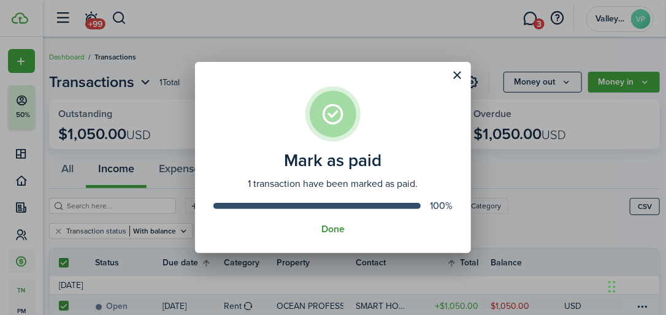
click at [329, 230] on button "Done" at bounding box center [333, 229] width 23 height 11
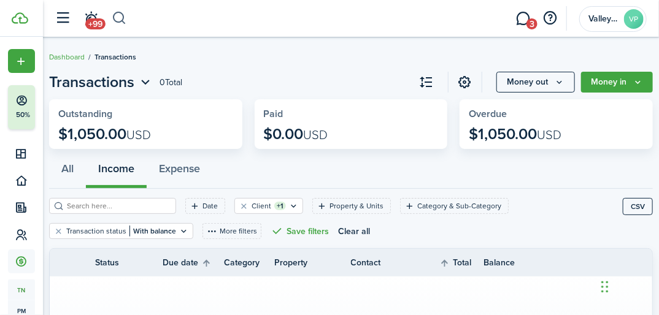
click at [120, 22] on button "button" at bounding box center [119, 18] width 15 height 21
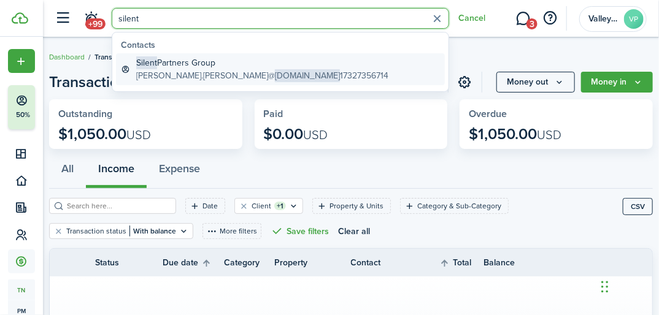
type input "silent"
click at [275, 74] on span "[DOMAIN_NAME]" at bounding box center [307, 75] width 65 height 13
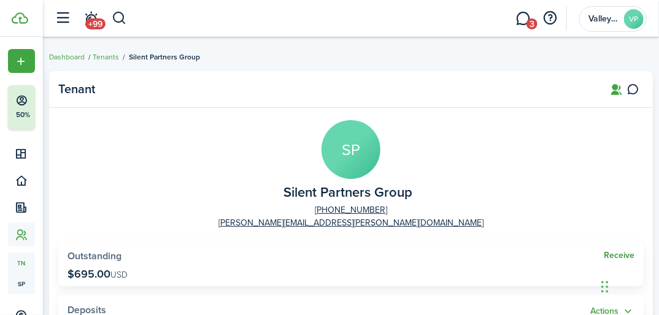
click at [611, 254] on link "Receive" at bounding box center [619, 256] width 31 height 10
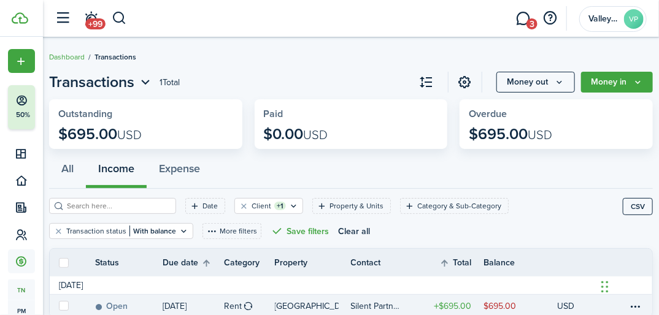
click at [64, 304] on label at bounding box center [64, 306] width 10 height 10
click at [59, 306] on input "checkbox" at bounding box center [58, 306] width 1 height 1
checkbox input "true"
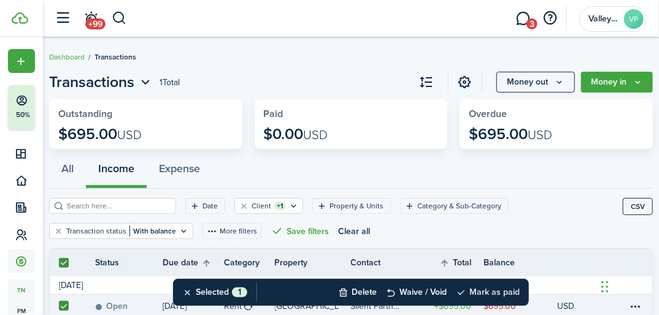
click at [502, 289] on button "Mark as paid" at bounding box center [488, 292] width 64 height 27
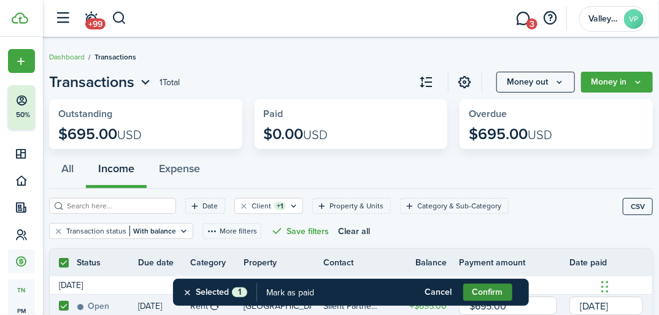
click at [474, 289] on button "Confirm" at bounding box center [487, 292] width 49 height 17
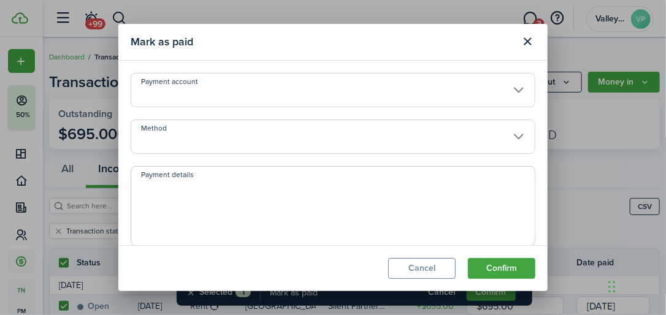
click at [183, 137] on input "Method" at bounding box center [333, 137] width 405 height 34
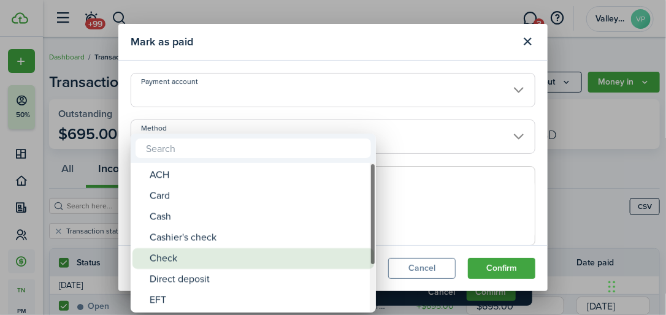
click at [154, 258] on div "Check" at bounding box center [258, 259] width 217 height 21
type input "Check"
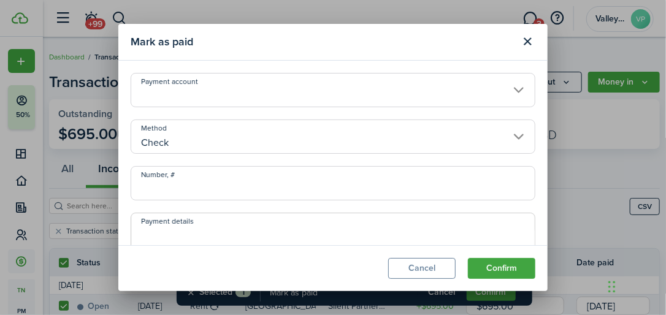
click at [156, 172] on input "Number, #" at bounding box center [333, 183] width 405 height 34
type input "6389"
click at [500, 271] on button "Confirm" at bounding box center [502, 268] width 68 height 21
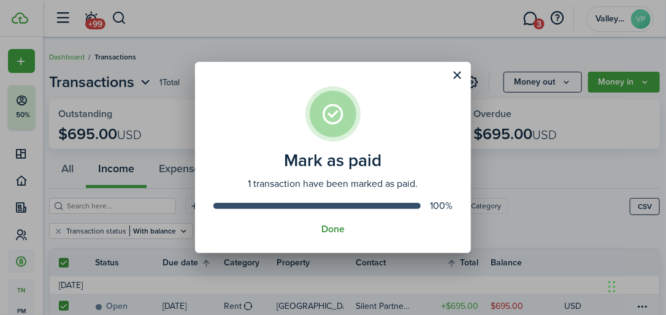
click at [334, 228] on button "Done" at bounding box center [333, 229] width 23 height 11
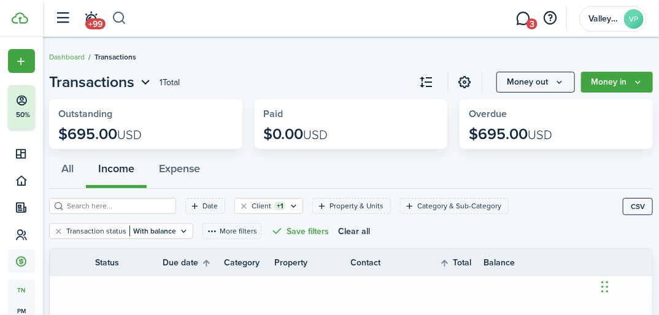
click at [123, 20] on button "button" at bounding box center [119, 18] width 15 height 21
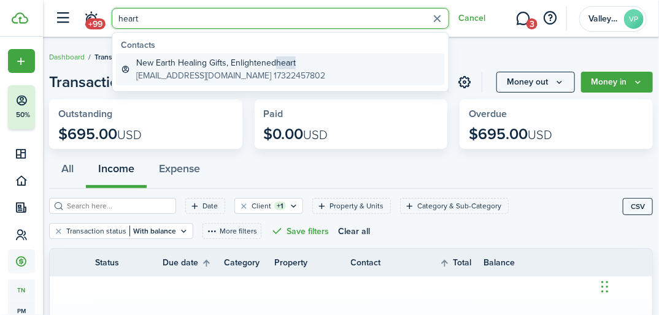
type input "heart"
click at [189, 71] on global-search-item-description "[EMAIL_ADDRESS][DOMAIN_NAME] 17322457802" at bounding box center [230, 75] width 189 height 13
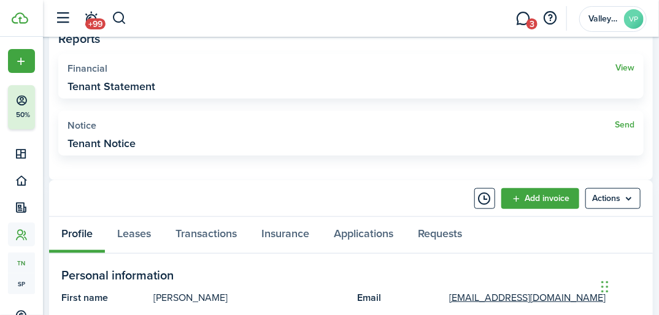
scroll to position [393, 0]
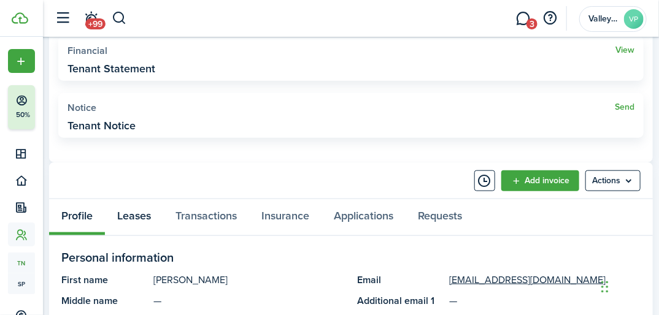
click at [136, 215] on link "Leases" at bounding box center [134, 217] width 58 height 36
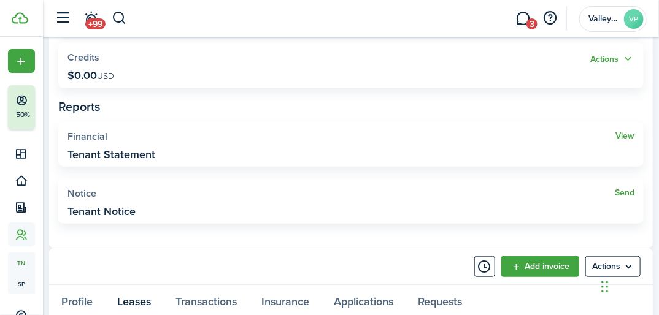
scroll to position [344, 0]
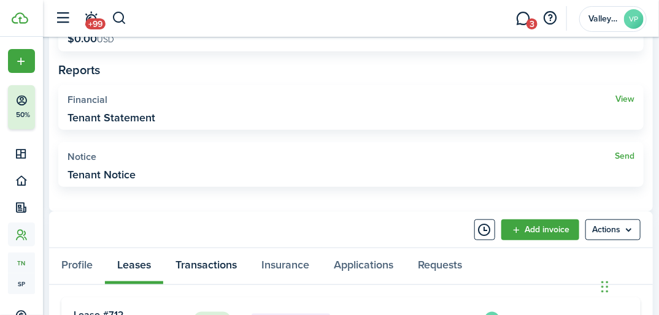
click at [198, 260] on link "Transactions" at bounding box center [206, 267] width 86 height 36
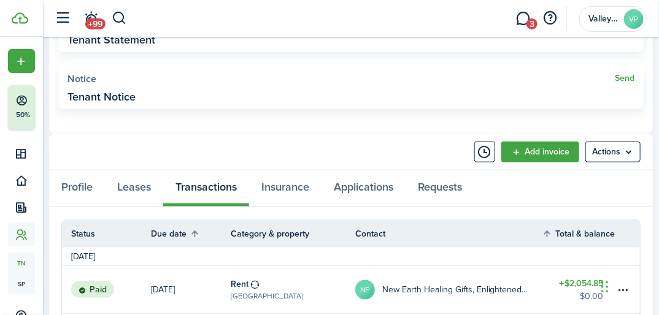
scroll to position [442, 0]
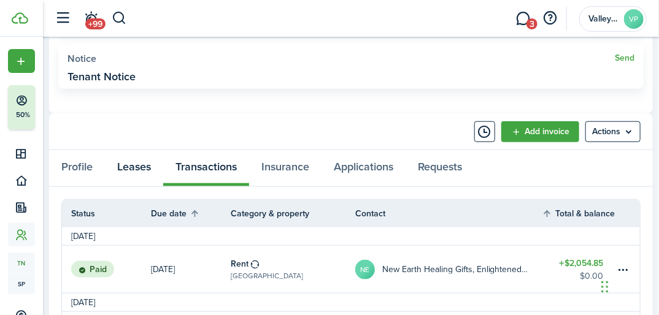
click at [128, 165] on link "Leases" at bounding box center [134, 168] width 58 height 36
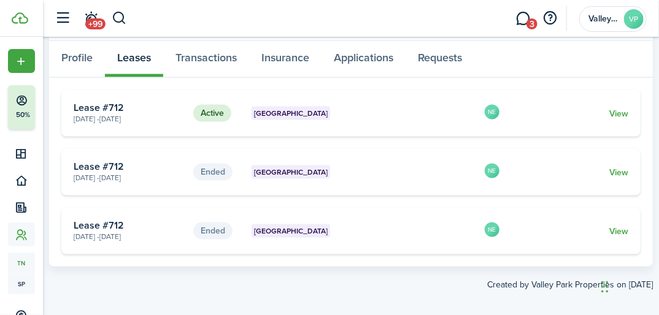
scroll to position [562, 0]
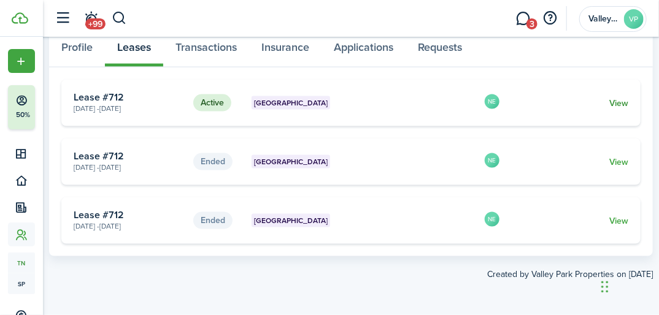
click at [621, 98] on link "View" at bounding box center [618, 103] width 19 height 13
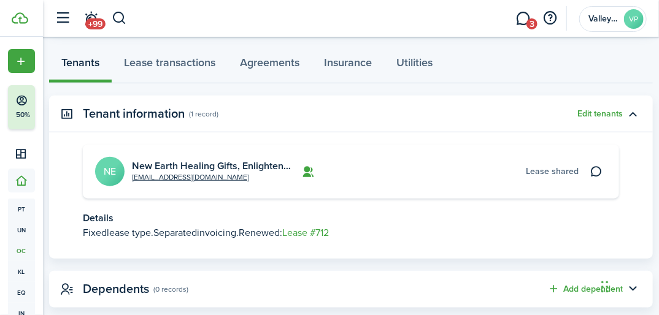
scroll to position [302, 0]
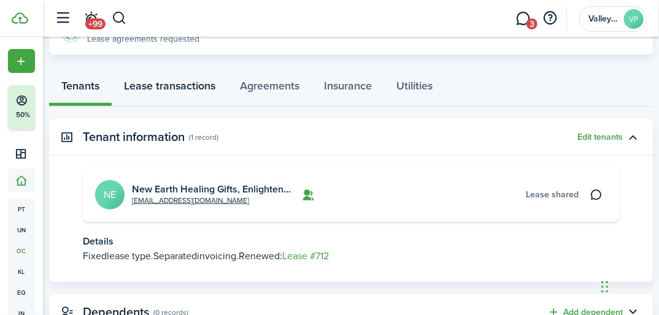
click at [163, 84] on link "Lease transactions" at bounding box center [170, 88] width 116 height 36
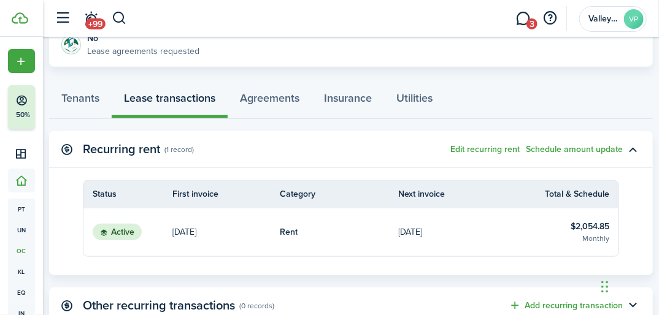
scroll to position [295, 0]
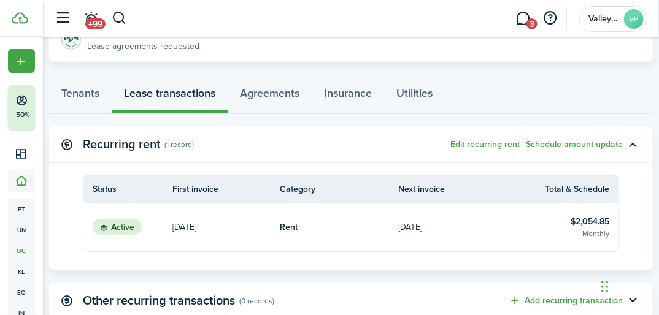
click at [581, 223] on table-info-title "$2,054.85" at bounding box center [590, 221] width 39 height 13
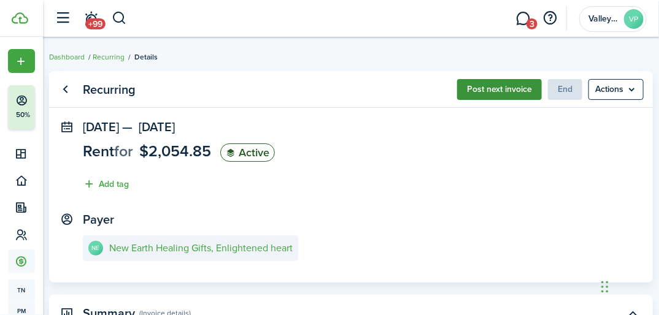
click at [496, 90] on button "Post next invoice" at bounding box center [499, 89] width 85 height 21
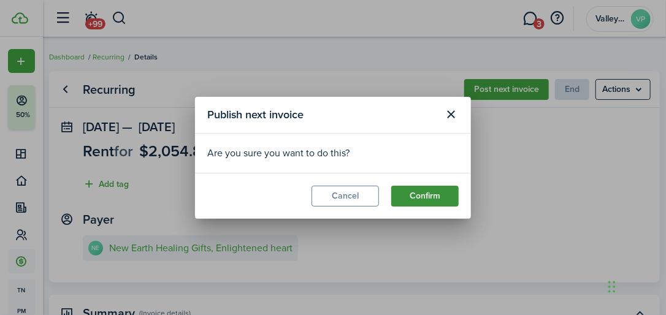
click at [439, 187] on button "Confirm" at bounding box center [426, 196] width 68 height 21
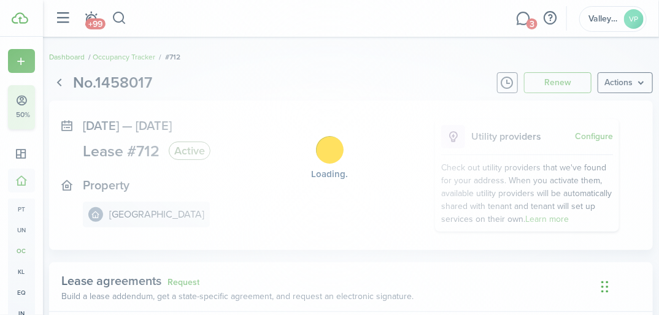
scroll to position [302, 0]
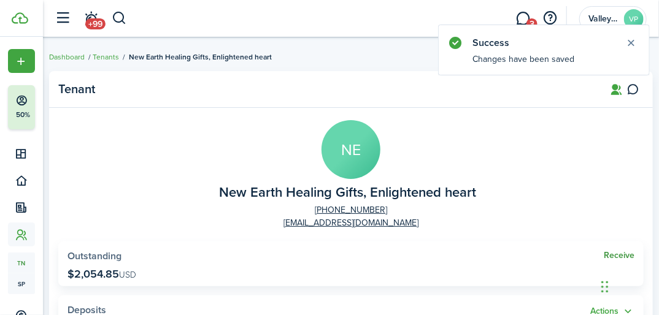
click at [610, 255] on link "Receive" at bounding box center [619, 256] width 31 height 10
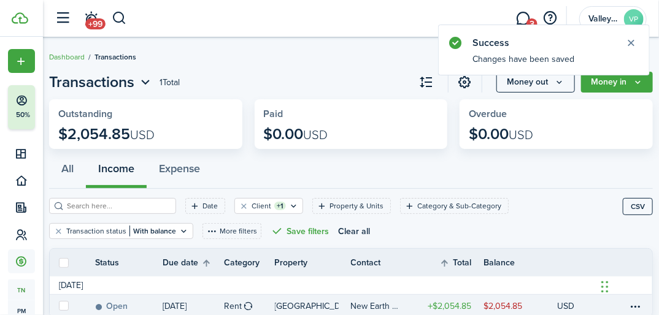
click at [59, 303] on label at bounding box center [64, 306] width 10 height 10
click at [58, 306] on input "checkbox" at bounding box center [58, 306] width 1 height 1
checkbox input "true"
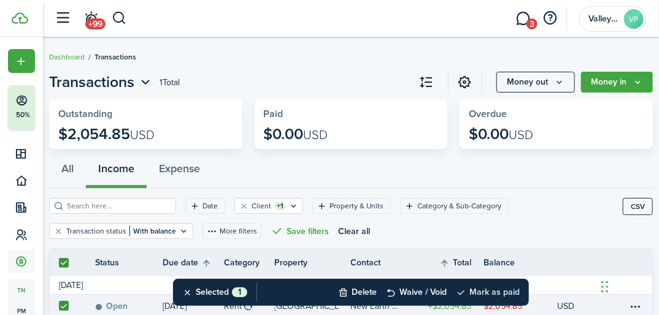
click at [499, 292] on button "Mark as paid" at bounding box center [488, 292] width 64 height 27
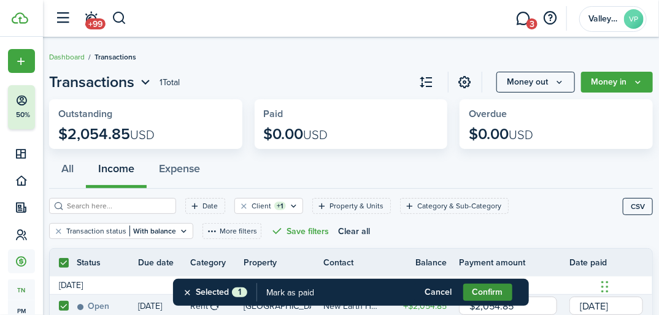
click at [474, 293] on button "Confirm" at bounding box center [487, 292] width 49 height 17
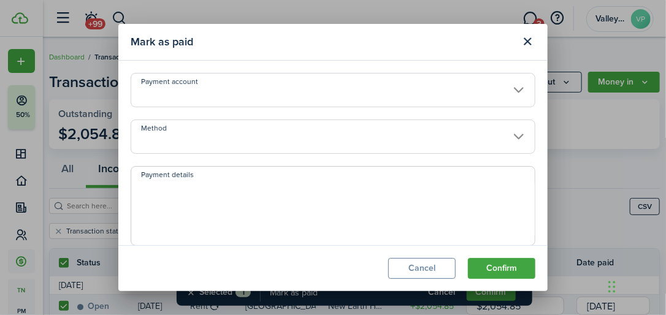
click at [150, 142] on input "Method" at bounding box center [333, 137] width 405 height 34
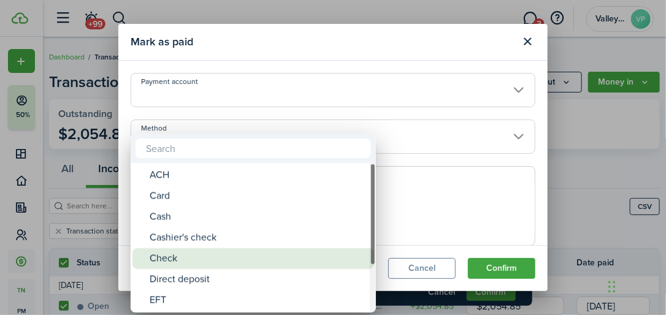
click at [144, 258] on span "Method" at bounding box center [141, 258] width 17 height 17
type input "Check"
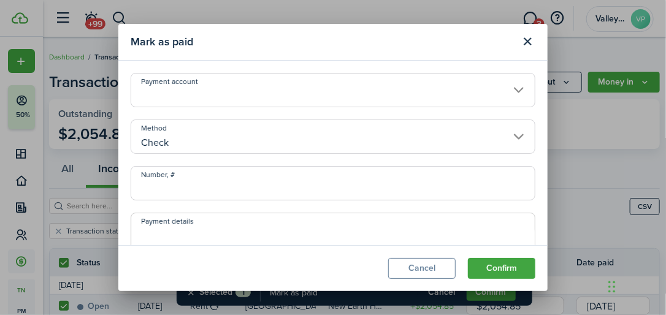
click at [155, 180] on input "Number, #" at bounding box center [333, 183] width 405 height 34
type input "1016"
click at [513, 265] on button "Confirm" at bounding box center [502, 268] width 68 height 21
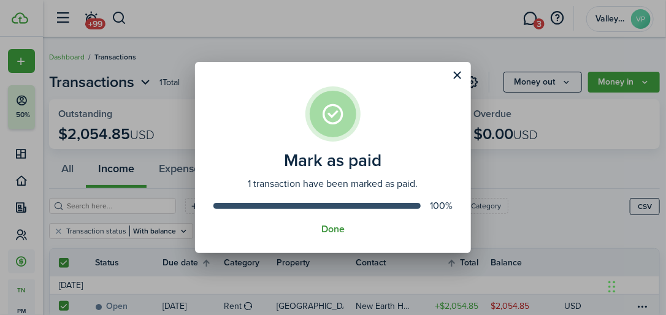
click at [331, 232] on button "Done" at bounding box center [333, 229] width 23 height 11
